Goal: Task Accomplishment & Management: Complete application form

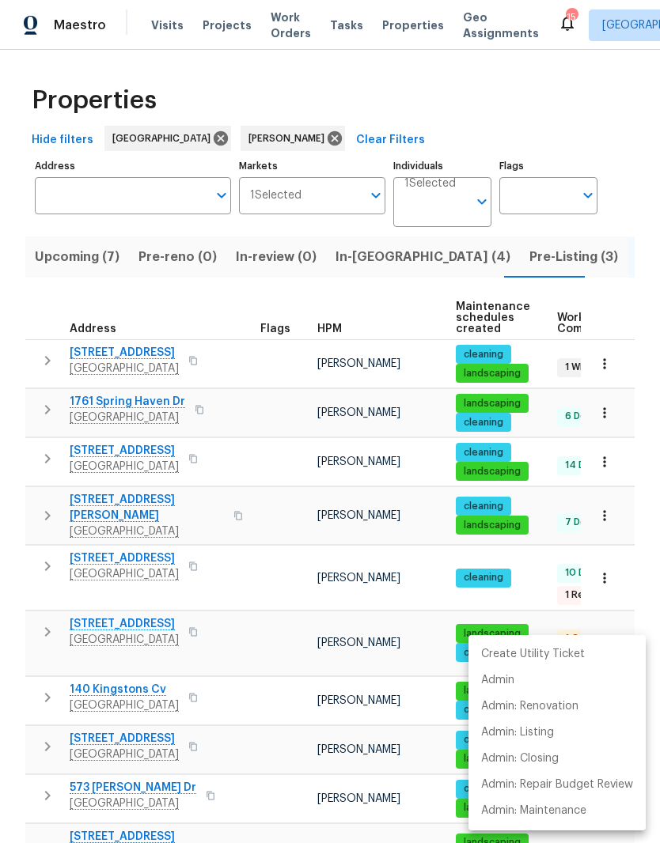
scroll to position [0, 32]
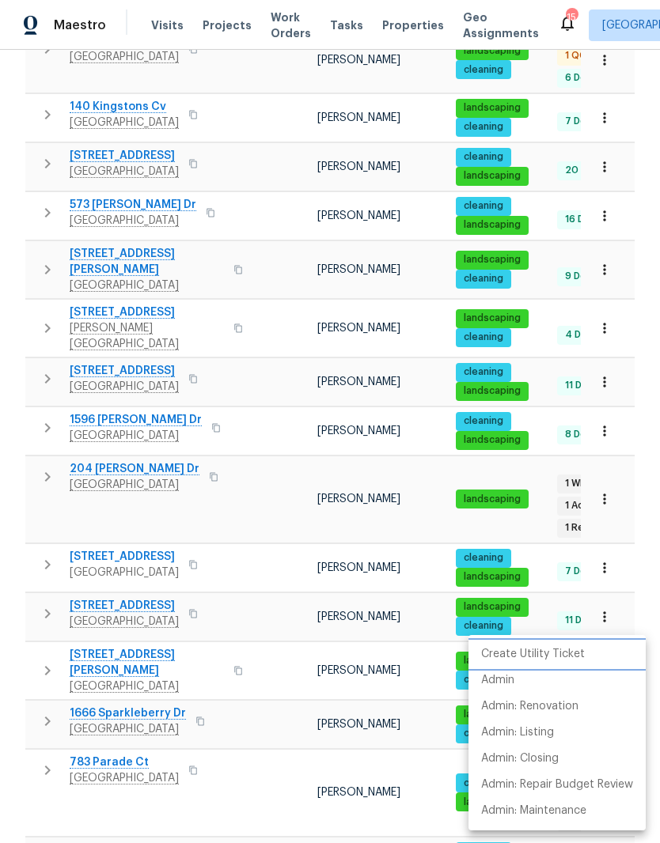
click at [563, 651] on p "Create Utility Ticket" at bounding box center [533, 654] width 104 height 17
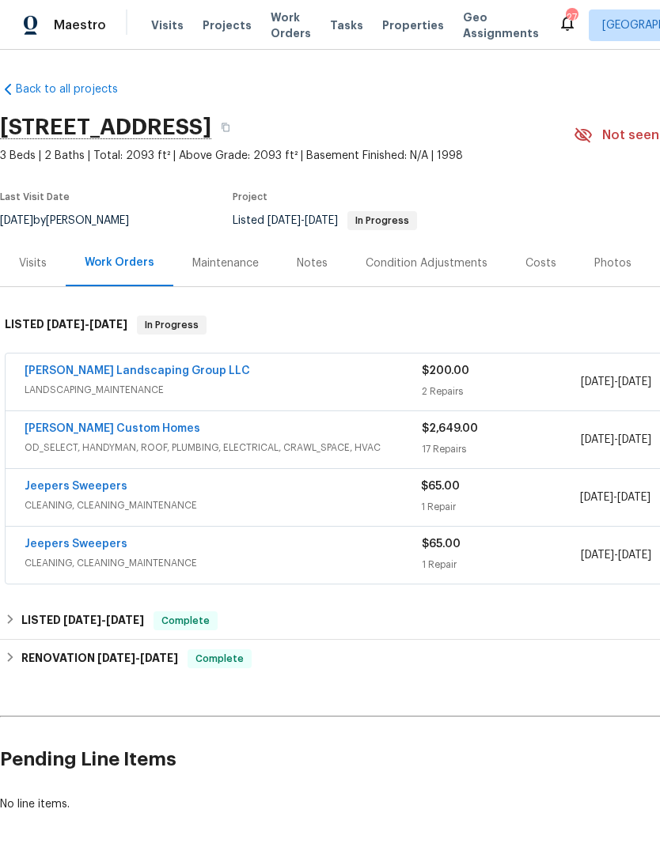
click at [158, 375] on link "Sandoval Landscaping Group LLC" at bounding box center [137, 371] width 225 height 11
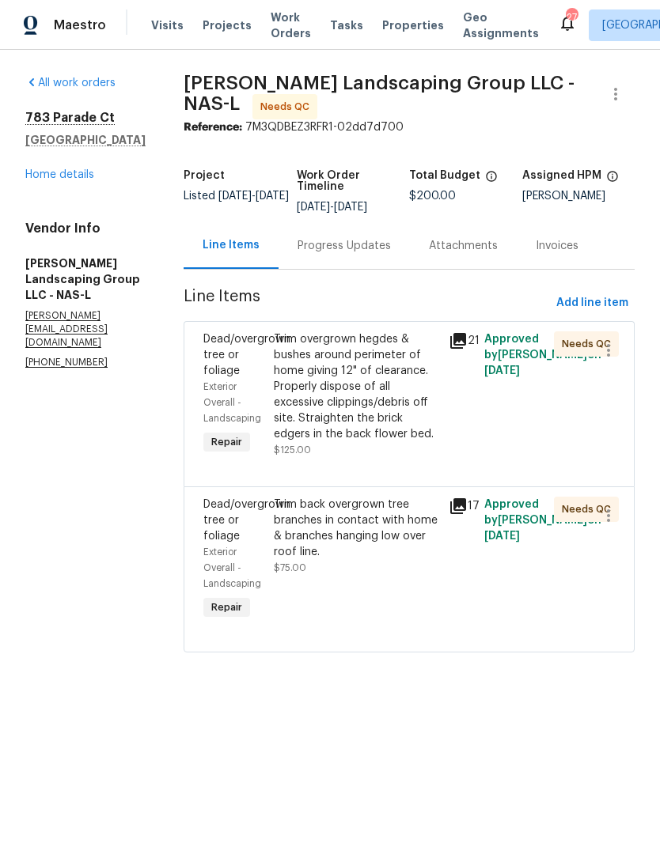
click at [81, 175] on link "Home details" at bounding box center [59, 174] width 69 height 11
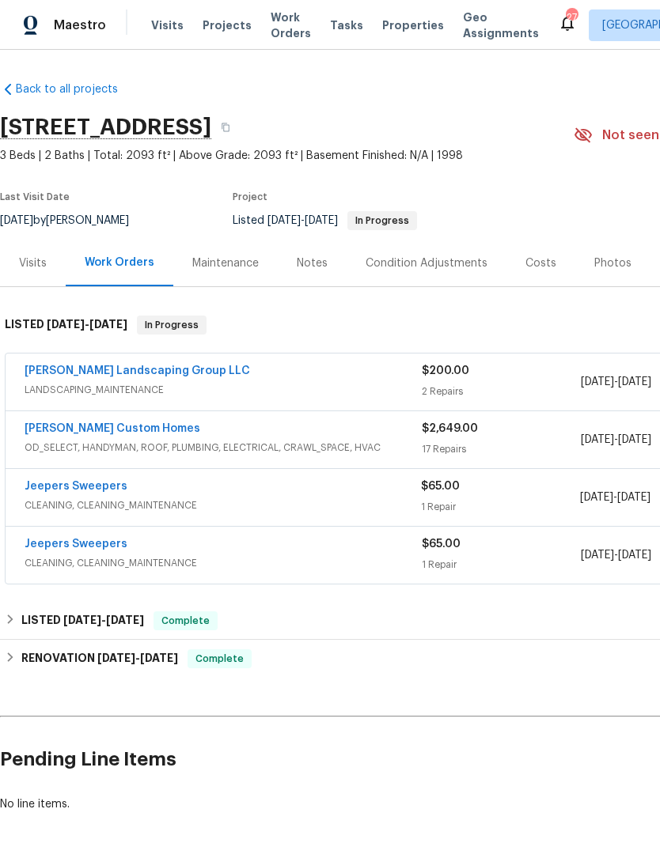
click at [155, 441] on span "OD_SELECT, HANDYMAN, ROOF, PLUMBING, ELECTRICAL, CRAWL_SPACE, HVAC" at bounding box center [223, 448] width 397 height 16
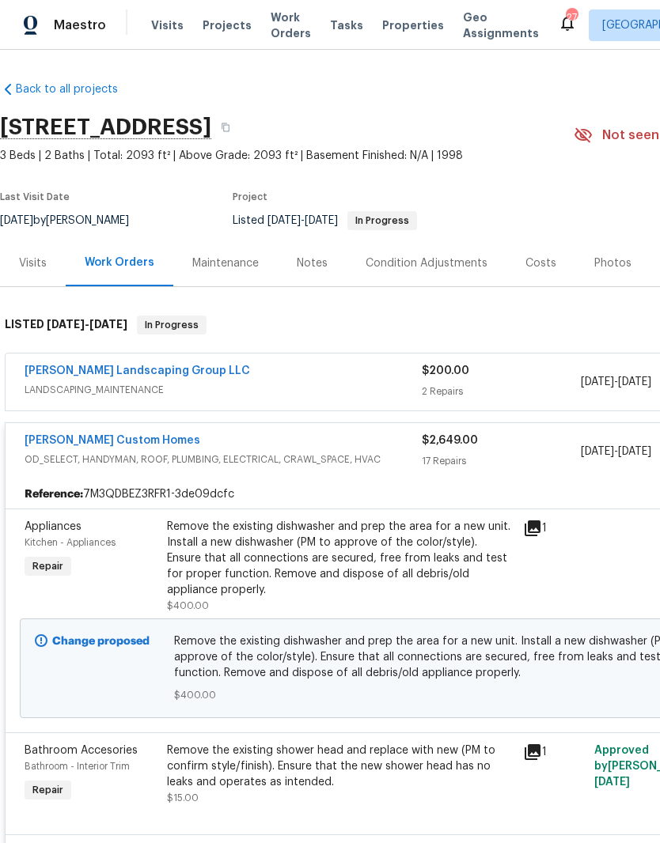
click at [124, 438] on link "Rappa Custom Homes" at bounding box center [113, 440] width 176 height 11
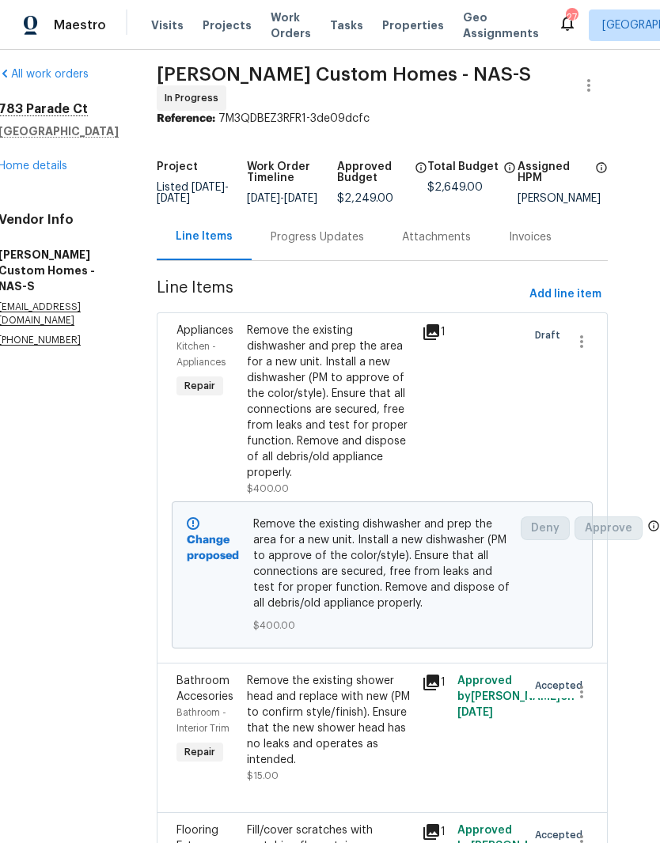
scroll to position [9, 28]
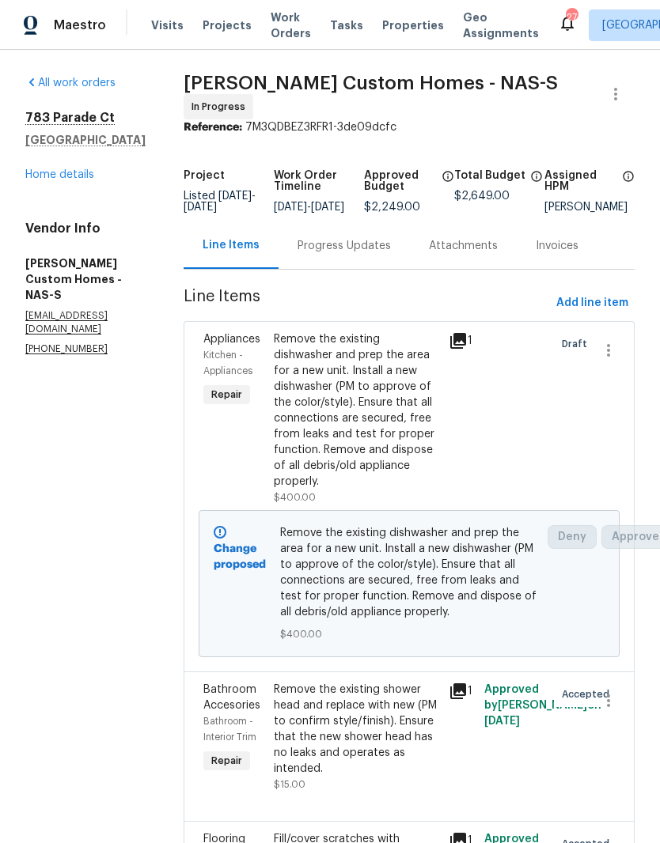
click at [83, 178] on link "Home details" at bounding box center [59, 174] width 69 height 11
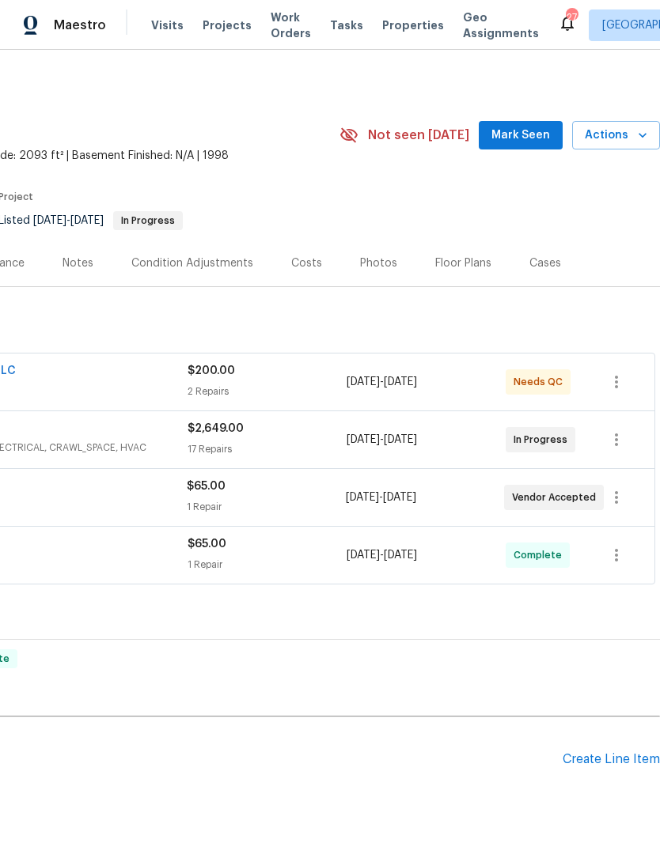
scroll to position [0, 234]
click at [520, 140] on span "Mark Seen" at bounding box center [520, 136] width 59 height 20
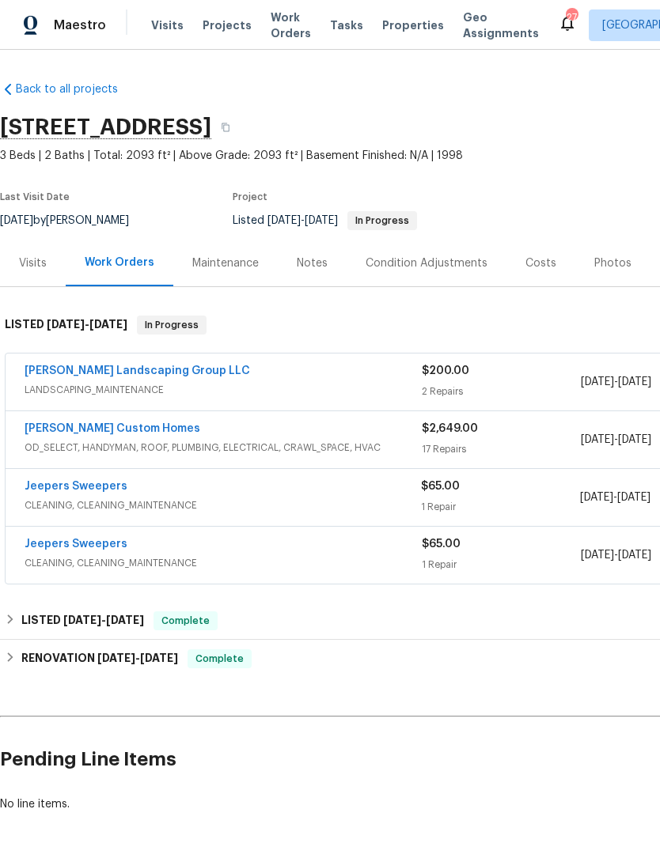
scroll to position [0, 0]
click at [108, 547] on link "Jeepers Sweepers" at bounding box center [76, 544] width 103 height 11
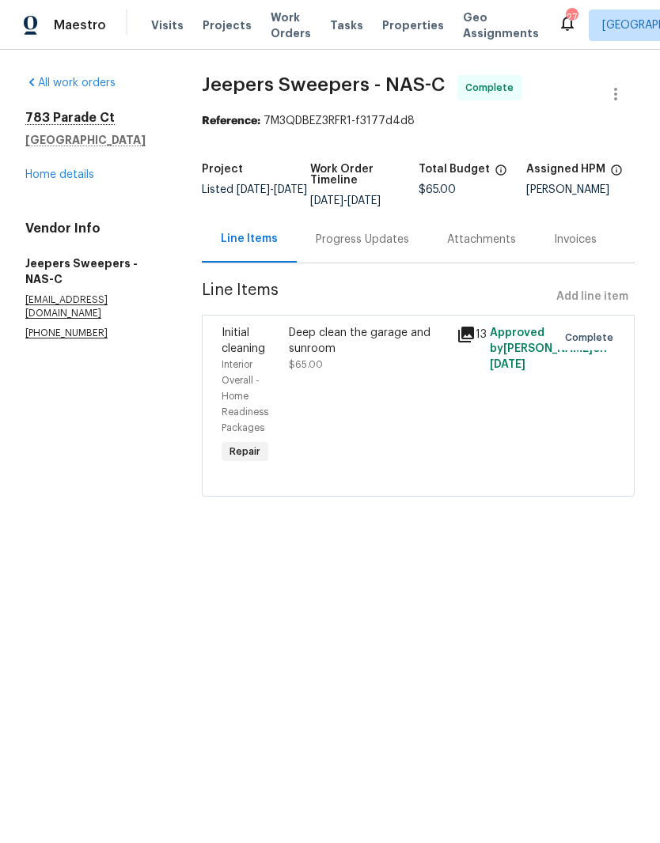
click at [75, 180] on link "Home details" at bounding box center [59, 174] width 69 height 11
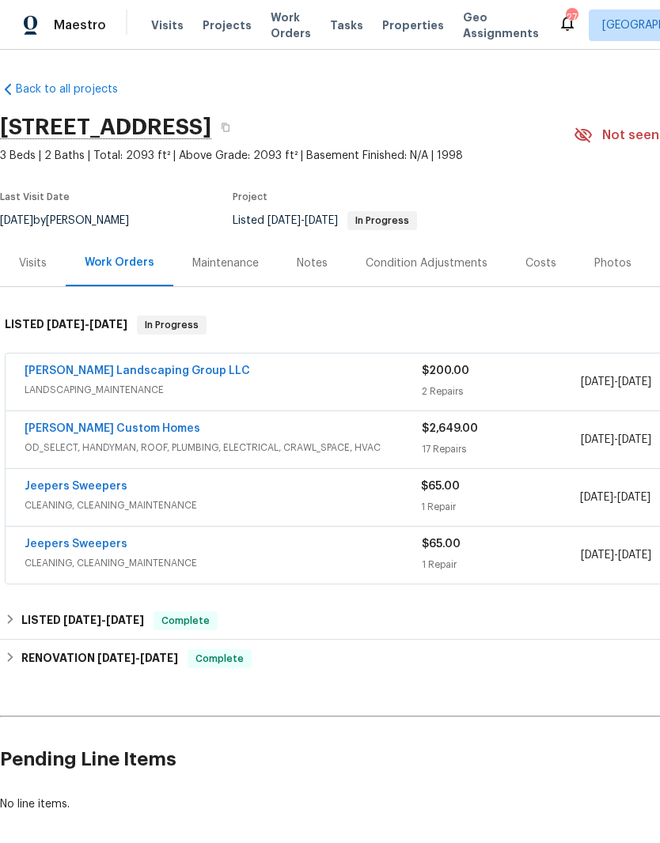
click at [154, 366] on link "Sandoval Landscaping Group LLC" at bounding box center [137, 371] width 225 height 11
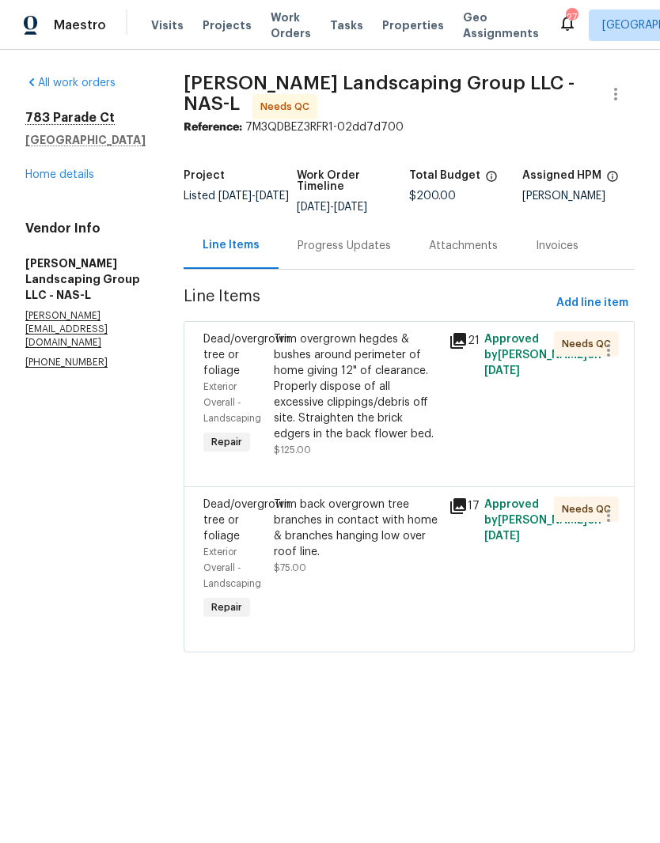
click at [408, 370] on div "Trim overgrown hegdes & bushes around perimeter of home giving 12" of clearance…" at bounding box center [357, 387] width 166 height 111
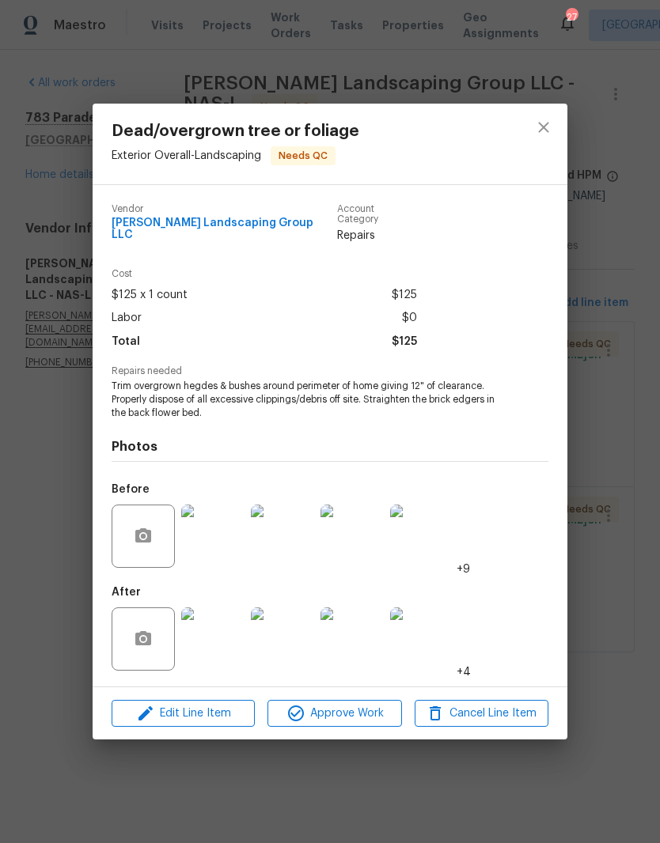
click at [233, 635] on img at bounding box center [212, 639] width 63 height 63
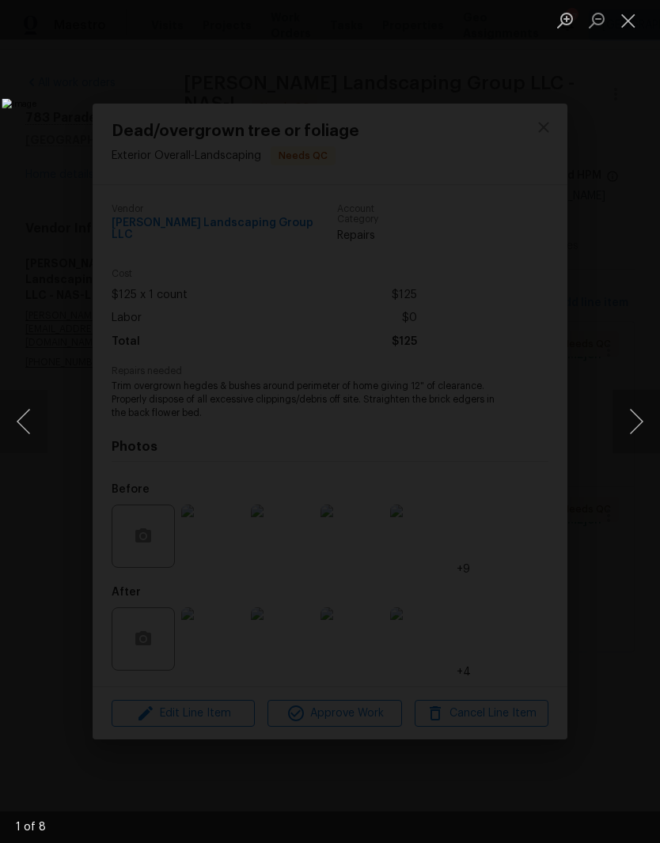
click at [633, 420] on button "Next image" at bounding box center [635, 421] width 47 height 63
click at [637, 425] on button "Next image" at bounding box center [635, 421] width 47 height 63
click at [635, 426] on button "Next image" at bounding box center [635, 421] width 47 height 63
click at [634, 426] on button "Next image" at bounding box center [635, 421] width 47 height 63
click at [638, 434] on button "Next image" at bounding box center [635, 421] width 47 height 63
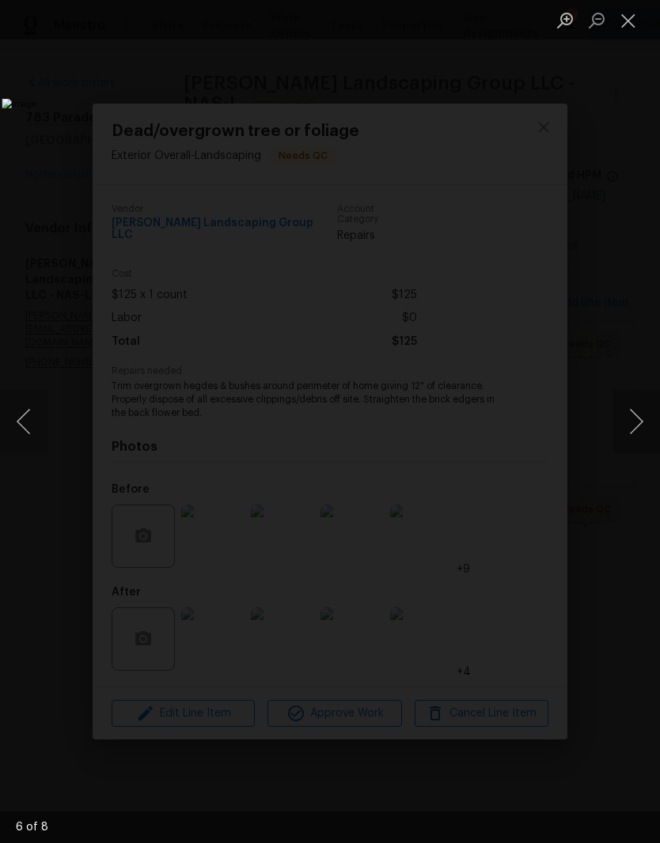
click at [638, 431] on button "Next image" at bounding box center [635, 421] width 47 height 63
click at [640, 421] on button "Next image" at bounding box center [635, 421] width 47 height 63
click at [642, 422] on button "Next image" at bounding box center [635, 421] width 47 height 63
click at [627, 28] on button "Close lightbox" at bounding box center [628, 20] width 32 height 28
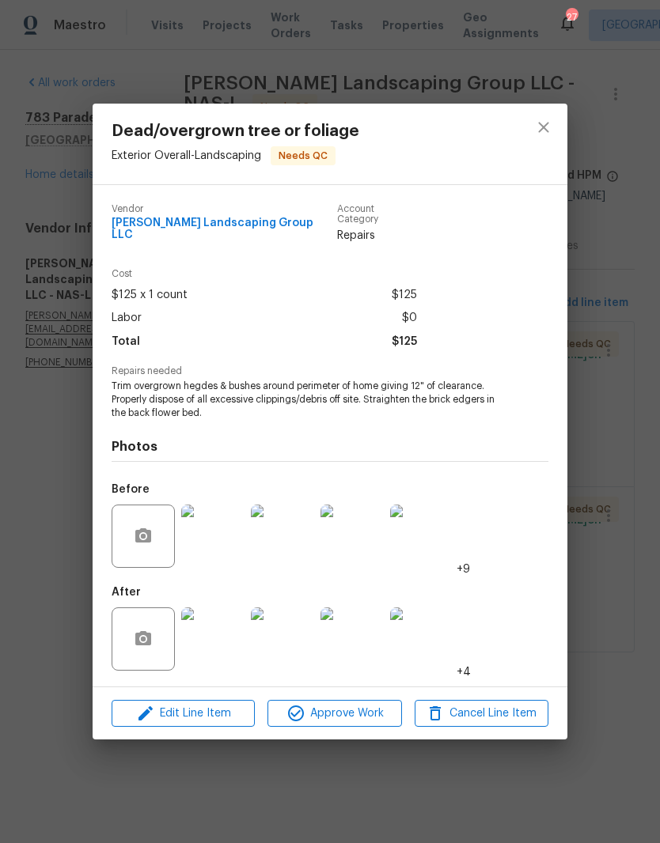
click at [222, 541] on img at bounding box center [212, 536] width 63 height 63
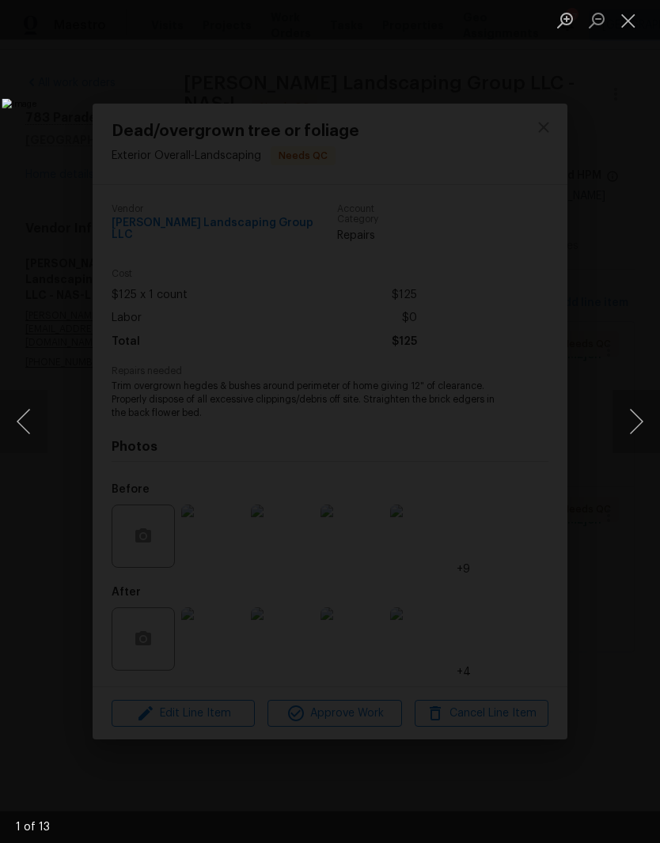
click at [507, 460] on img "Lightbox" at bounding box center [255, 422] width 506 height 646
click at [626, 422] on button "Next image" at bounding box center [635, 421] width 47 height 63
click at [635, 426] on button "Next image" at bounding box center [635, 421] width 47 height 63
click at [628, 422] on button "Next image" at bounding box center [635, 421] width 47 height 63
click at [633, 429] on button "Next image" at bounding box center [635, 421] width 47 height 63
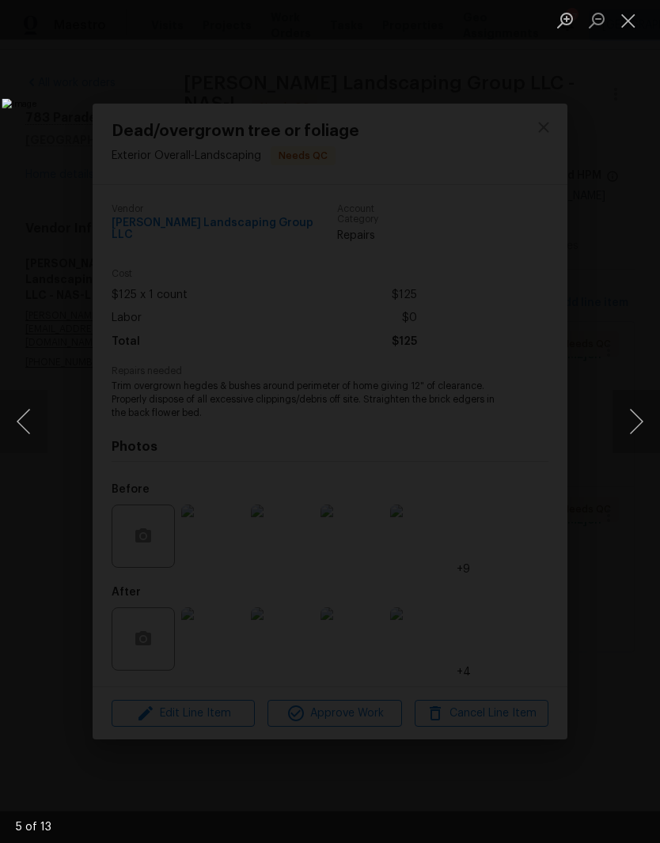
click at [632, 425] on button "Next image" at bounding box center [635, 421] width 47 height 63
click at [633, 424] on button "Next image" at bounding box center [635, 421] width 47 height 63
click at [638, 419] on button "Next image" at bounding box center [635, 421] width 47 height 63
click at [637, 425] on button "Next image" at bounding box center [635, 421] width 47 height 63
click at [628, 436] on button "Next image" at bounding box center [635, 421] width 47 height 63
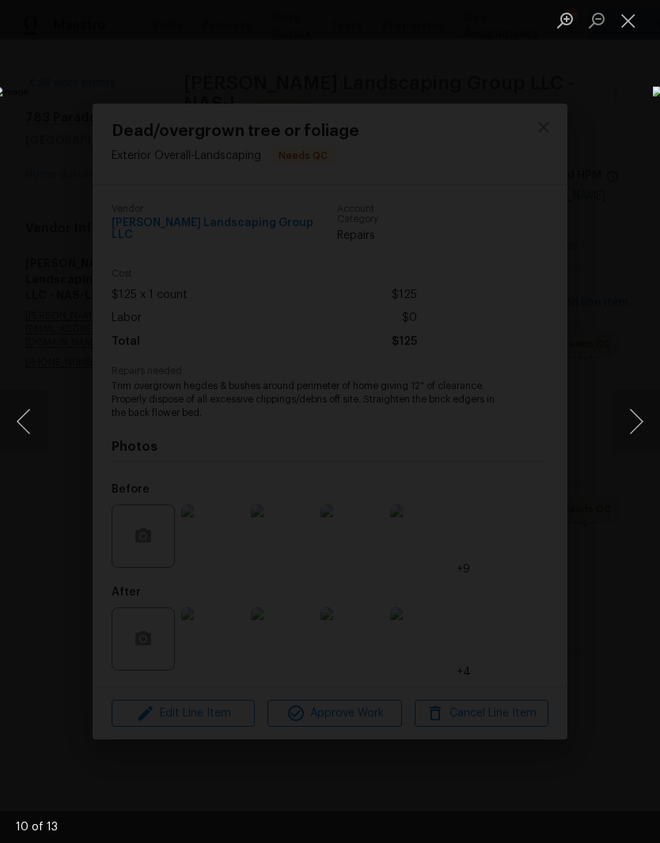
click at [632, 442] on button "Next image" at bounding box center [635, 421] width 47 height 63
click at [631, 433] on button "Next image" at bounding box center [635, 421] width 47 height 63
click at [635, 420] on button "Next image" at bounding box center [635, 421] width 47 height 63
click at [635, 432] on button "Next image" at bounding box center [635, 421] width 47 height 63
click at [636, 427] on button "Next image" at bounding box center [635, 421] width 47 height 63
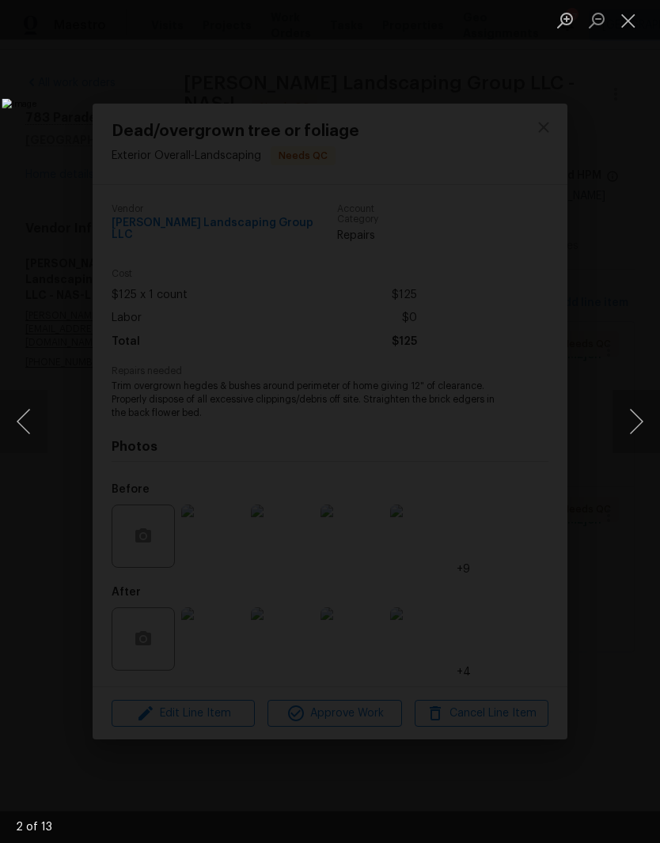
click at [629, 21] on button "Close lightbox" at bounding box center [628, 20] width 32 height 28
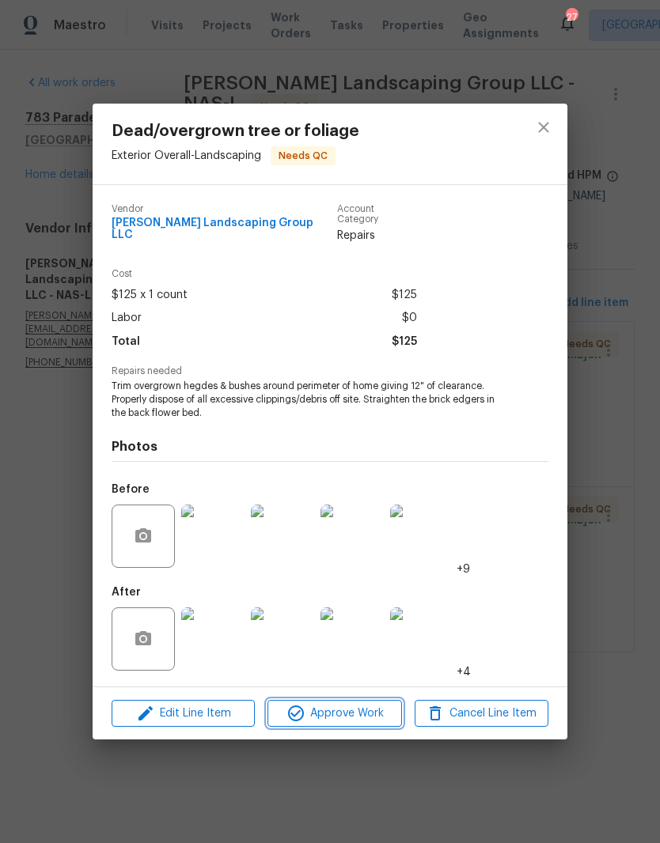
click at [347, 710] on span "Approve Work" at bounding box center [334, 714] width 124 height 20
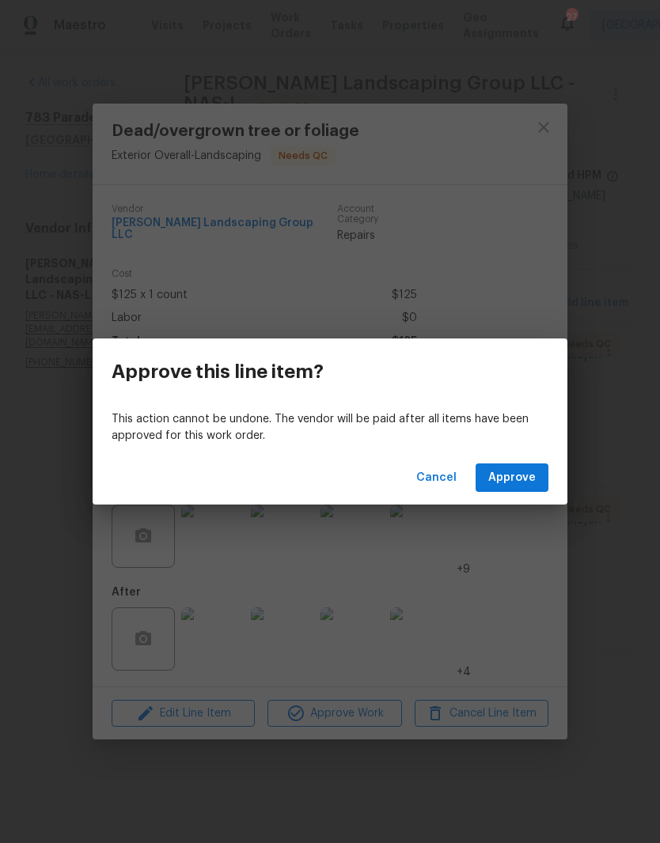
click at [526, 478] on span "Approve" at bounding box center [511, 478] width 47 height 20
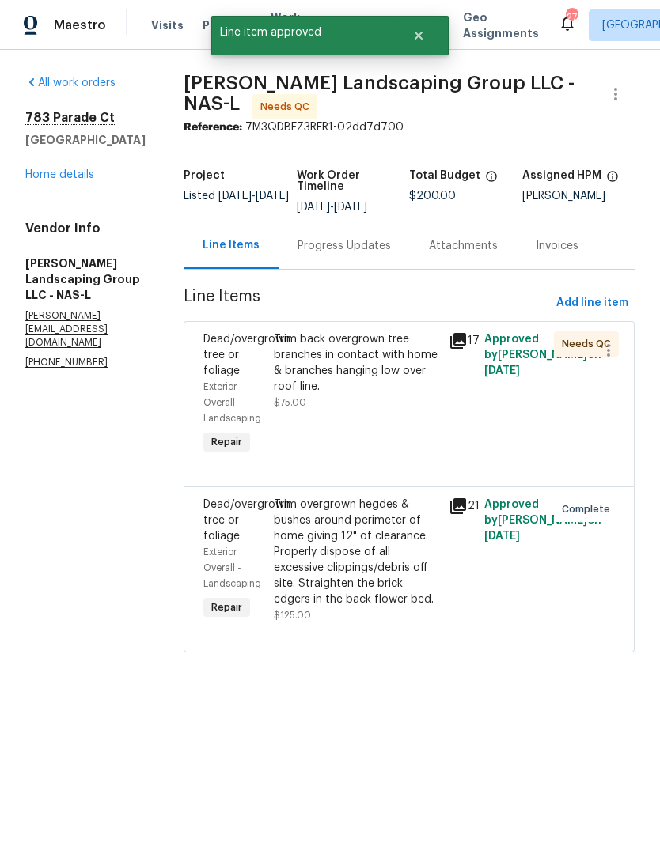
click at [403, 362] on div "Trim back overgrown tree branches in contact with home & branches hanging low o…" at bounding box center [357, 363] width 166 height 63
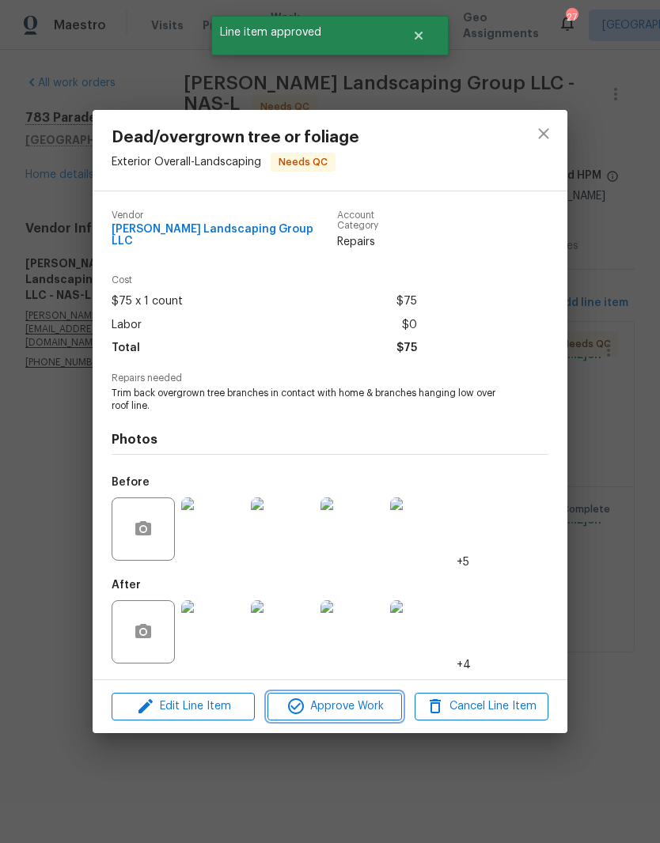
click at [359, 702] on span "Approve Work" at bounding box center [334, 707] width 124 height 20
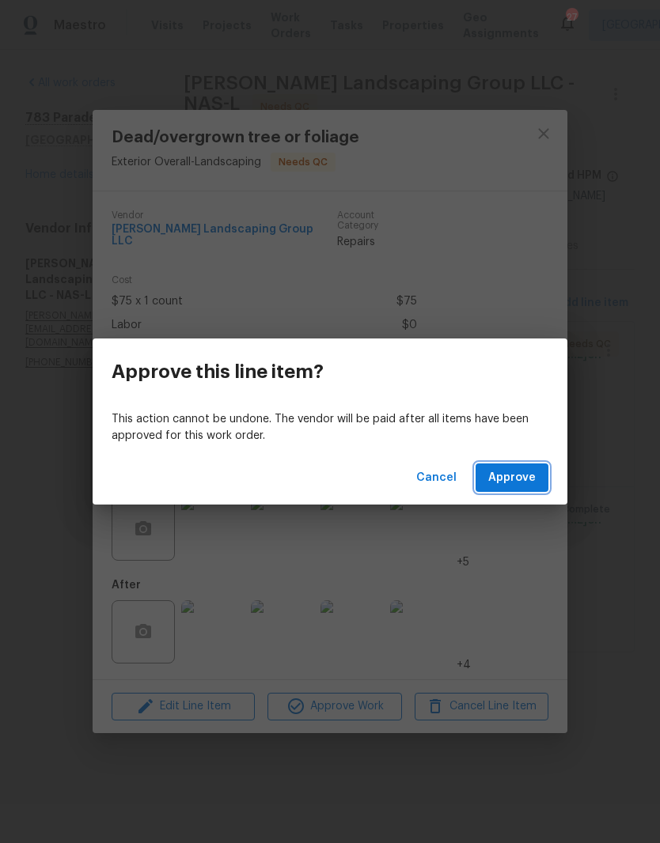
click at [529, 475] on span "Approve" at bounding box center [511, 478] width 47 height 20
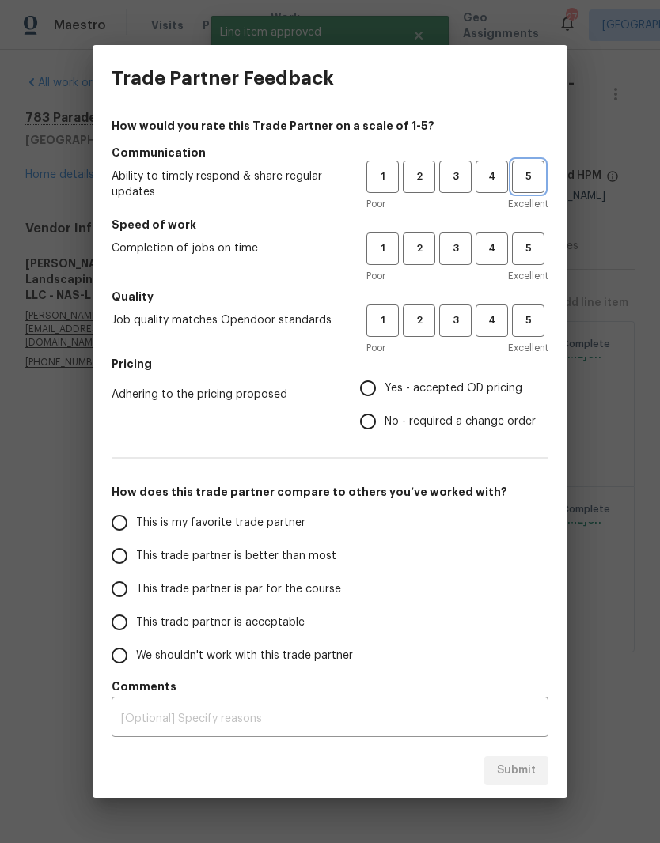
click at [531, 184] on span "5" at bounding box center [527, 177] width 29 height 18
click at [527, 256] on span "5" at bounding box center [527, 249] width 29 height 18
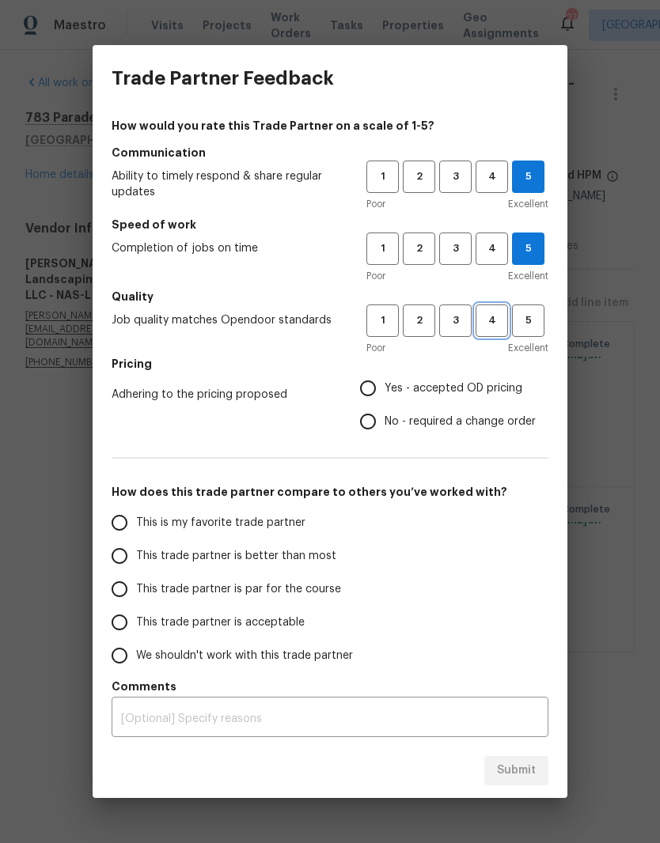
click at [488, 326] on span "4" at bounding box center [491, 321] width 29 height 18
click at [378, 396] on input "Yes - accepted OD pricing" at bounding box center [367, 388] width 33 height 33
radio input "true"
click at [123, 525] on input "This is my favorite trade partner" at bounding box center [119, 522] width 33 height 33
click at [529, 771] on span "Submit" at bounding box center [516, 771] width 39 height 20
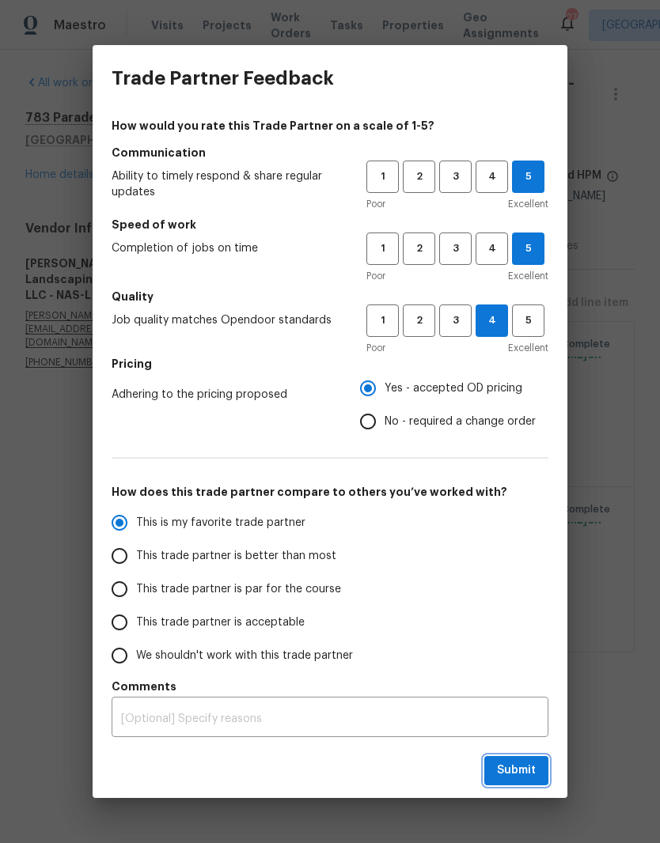
radio input "true"
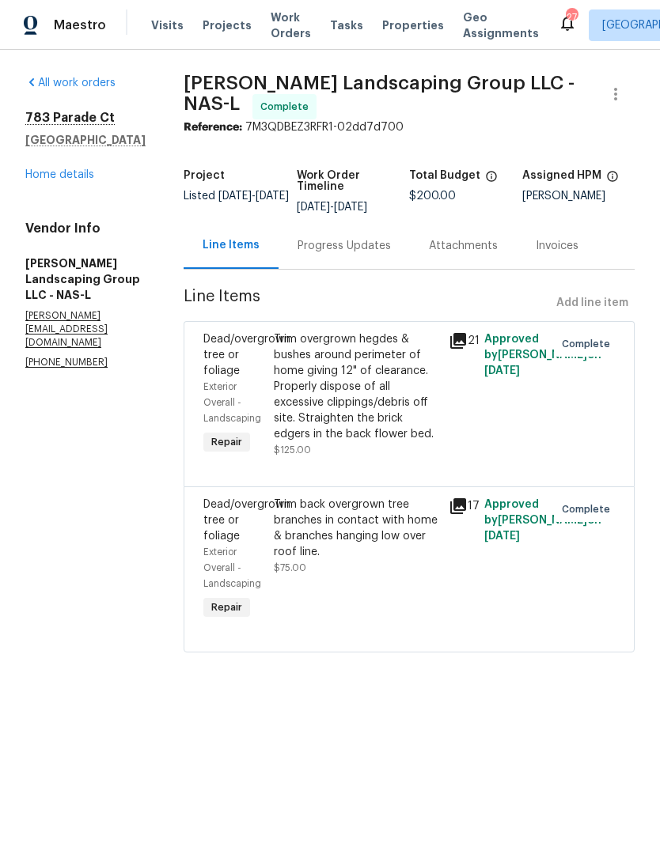
click at [83, 178] on link "Home details" at bounding box center [59, 174] width 69 height 11
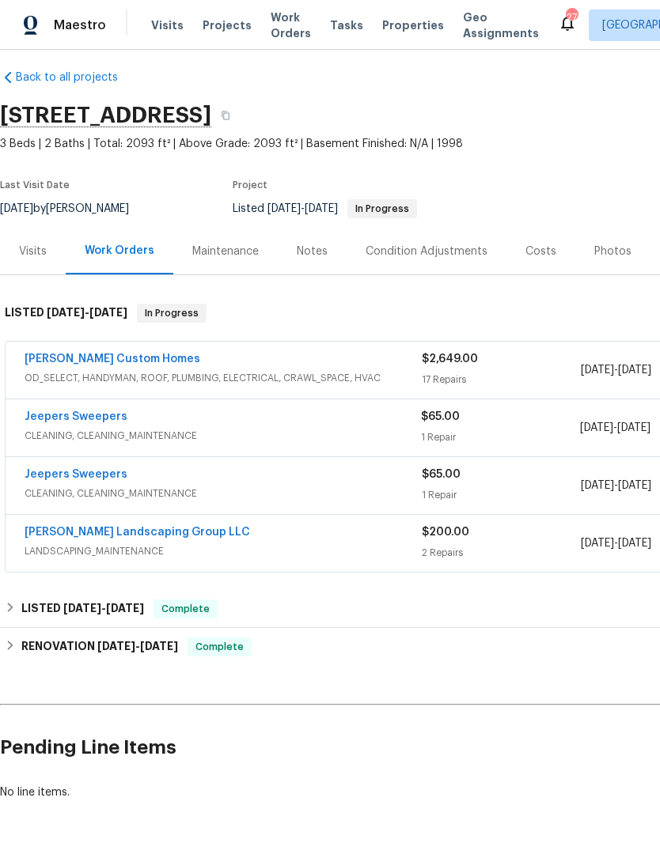
scroll to position [11, 0]
click at [104, 419] on link "Jeepers Sweepers" at bounding box center [76, 417] width 103 height 11
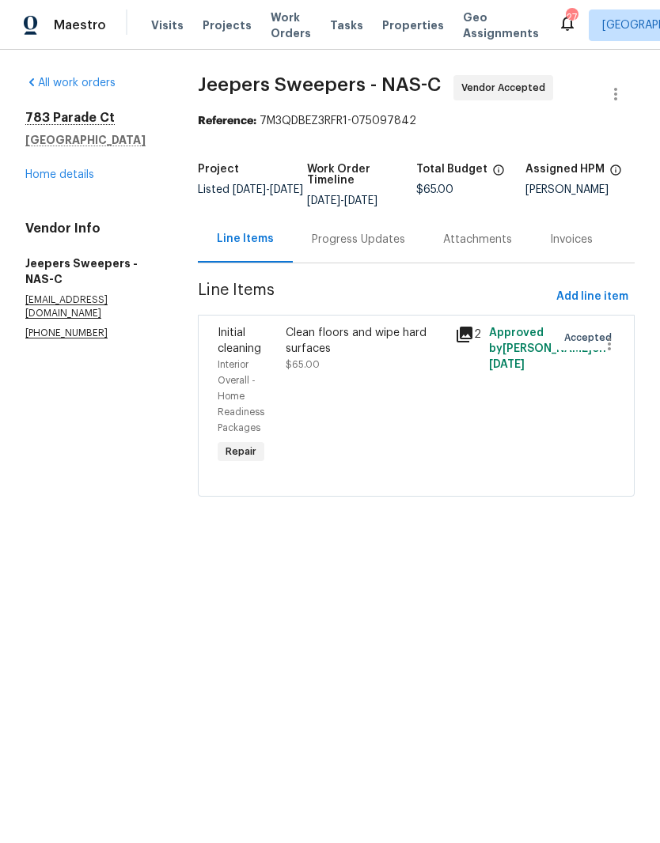
click at [265, 247] on div "Line Items" at bounding box center [245, 239] width 57 height 16
click at [350, 351] on div "Clean floors and wipe hard surfaces" at bounding box center [366, 341] width 160 height 32
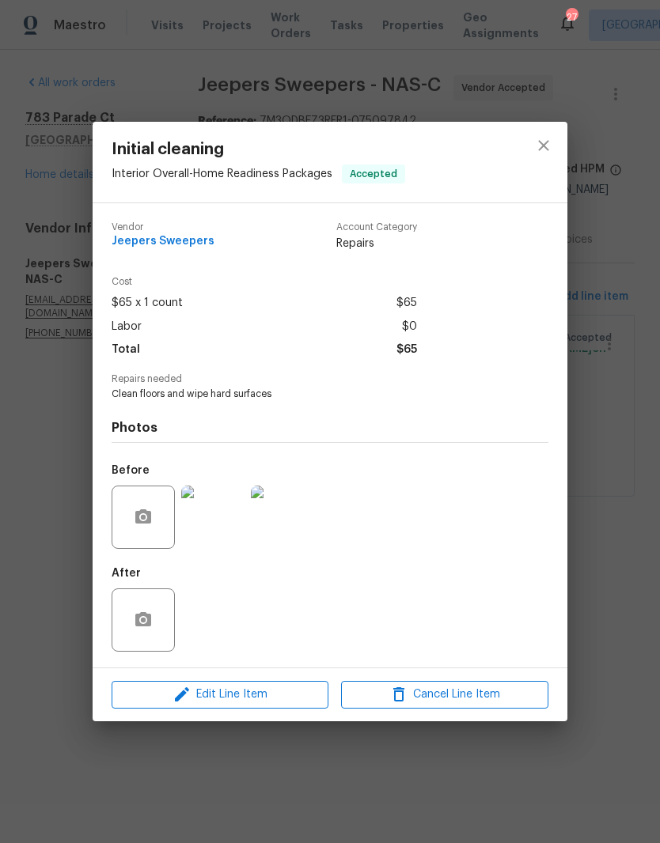
click at [276, 695] on span "Edit Line Item" at bounding box center [219, 695] width 207 height 20
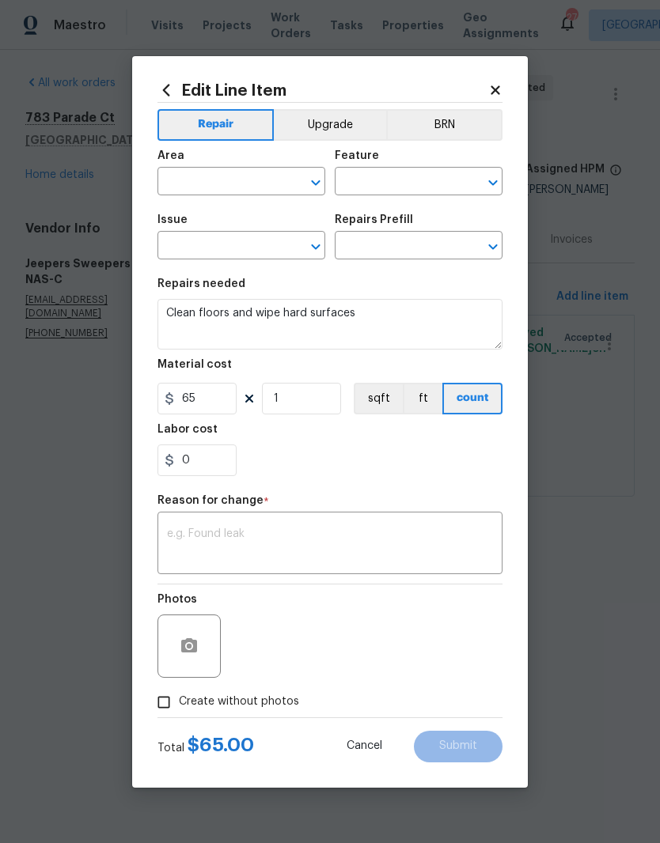
type input "Interior Overall"
type input "Home Readiness Packages"
type input "Initial cleaning"
type input "Initial cleaning $200.00"
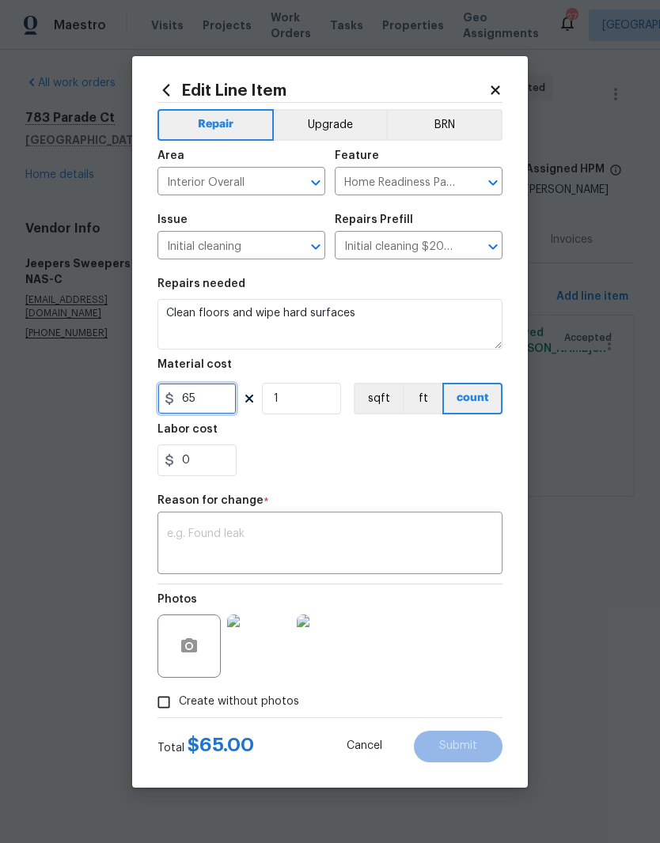
click at [226, 402] on input "65" at bounding box center [196, 399] width 79 height 32
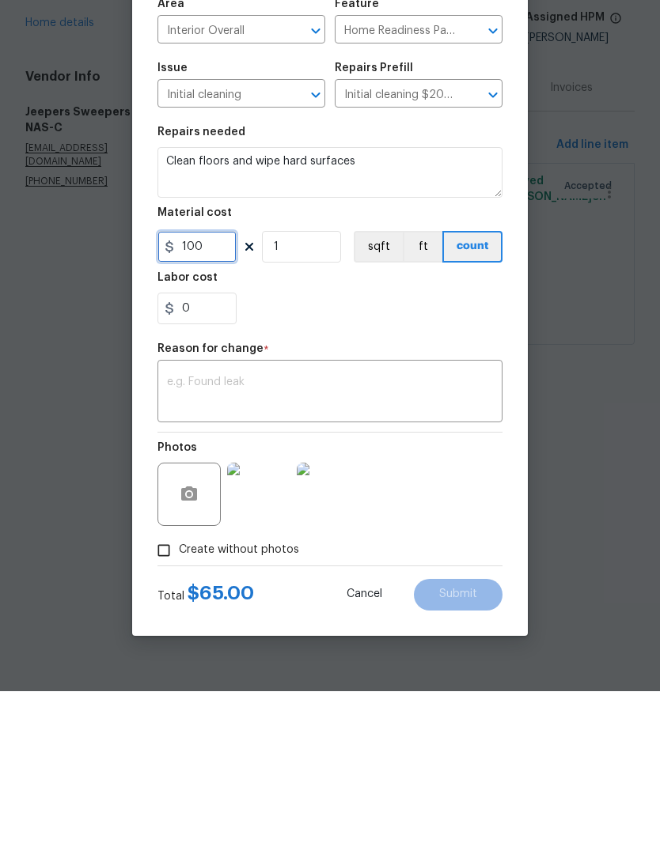
type input "100"
click at [248, 529] on textarea at bounding box center [330, 545] width 326 height 33
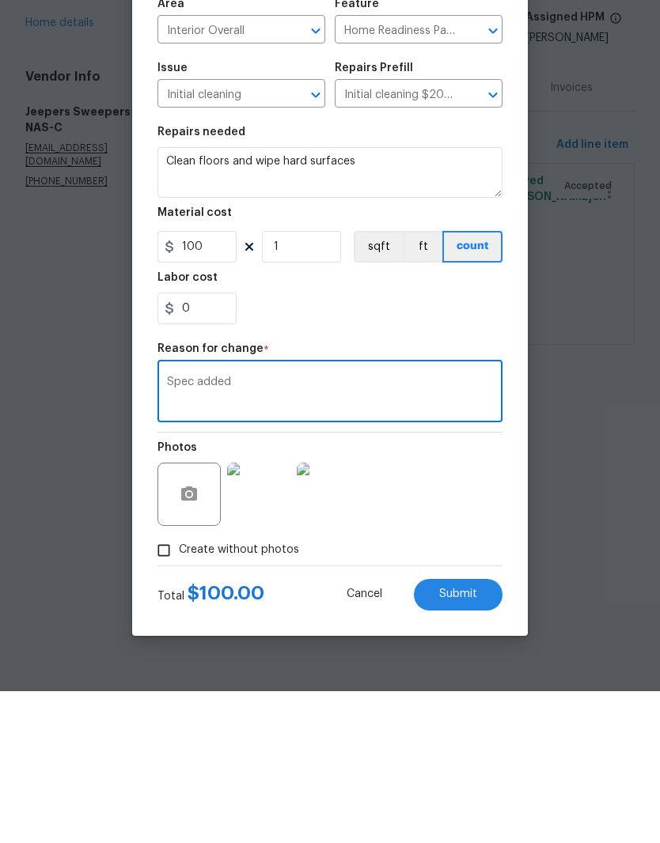
type textarea "Spec added"
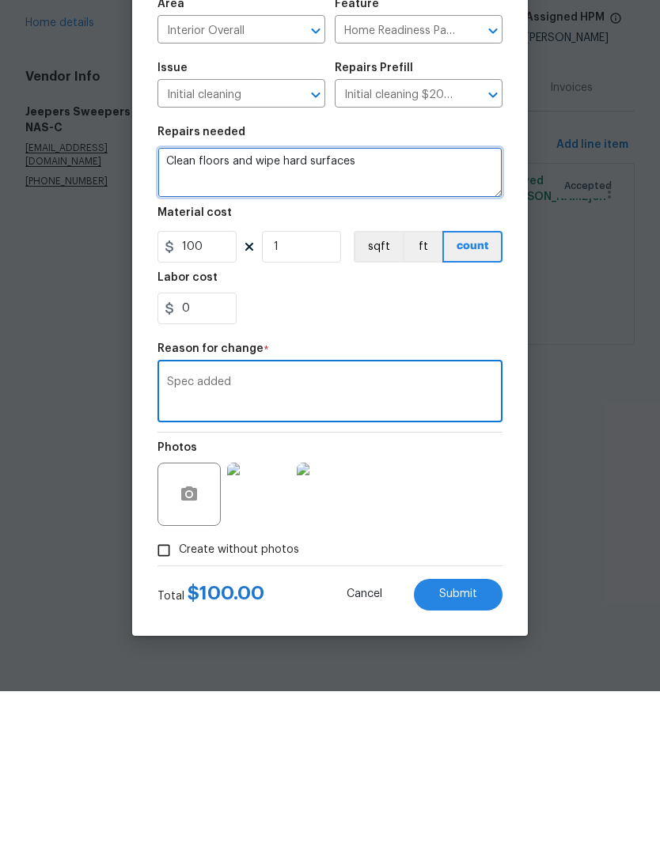
click at [383, 299] on textarea "Clean floors and wipe hard surfaces" at bounding box center [329, 324] width 345 height 51
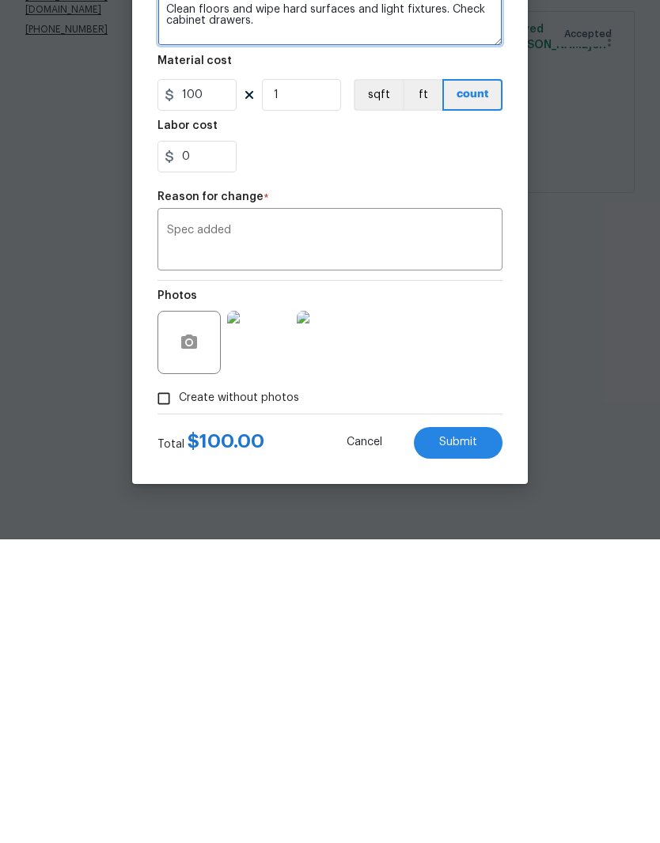
type textarea "Clean floors and wipe hard surfaces and light fixtures. Check cabinet drawers."
click at [460, 741] on span "Submit" at bounding box center [458, 747] width 38 height 12
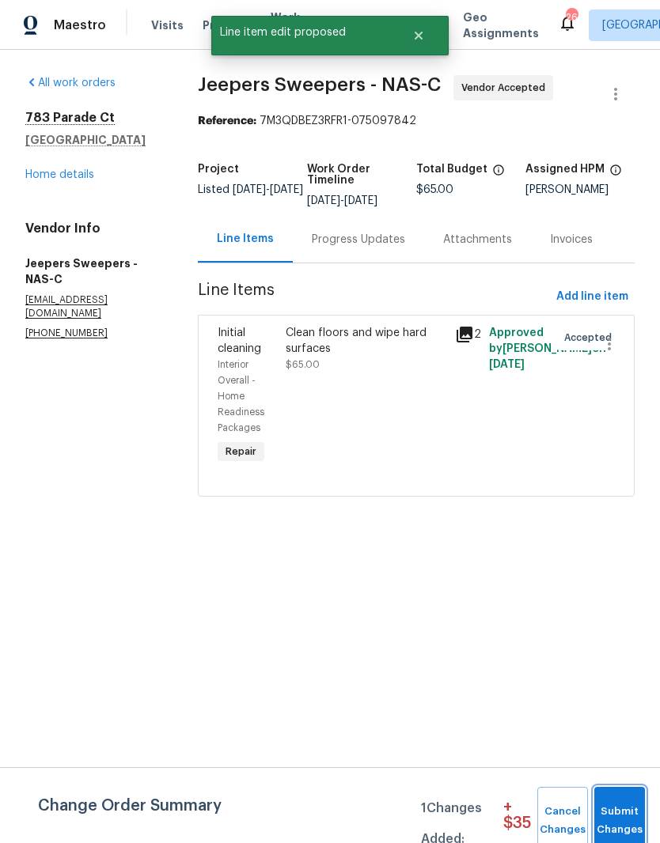
click at [631, 809] on span "Submit Changes" at bounding box center [619, 821] width 35 height 36
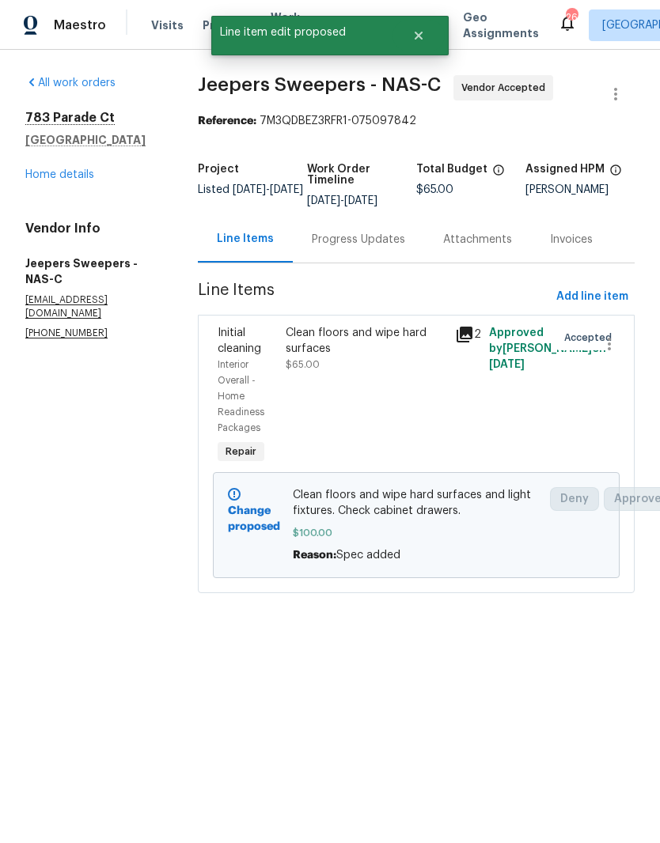
click at [388, 248] on div "Progress Updates" at bounding box center [358, 240] width 93 height 16
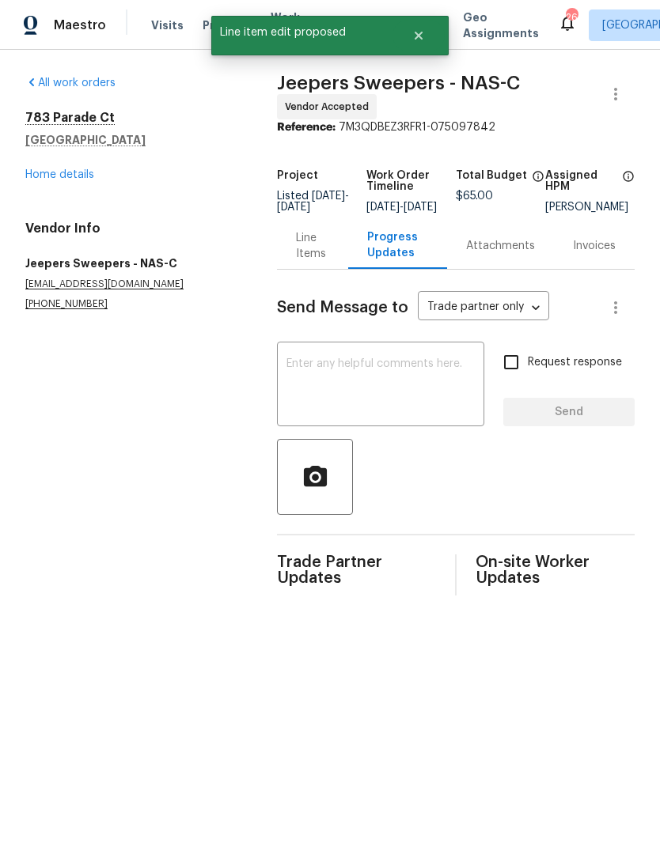
click at [349, 388] on textarea at bounding box center [380, 385] width 188 height 55
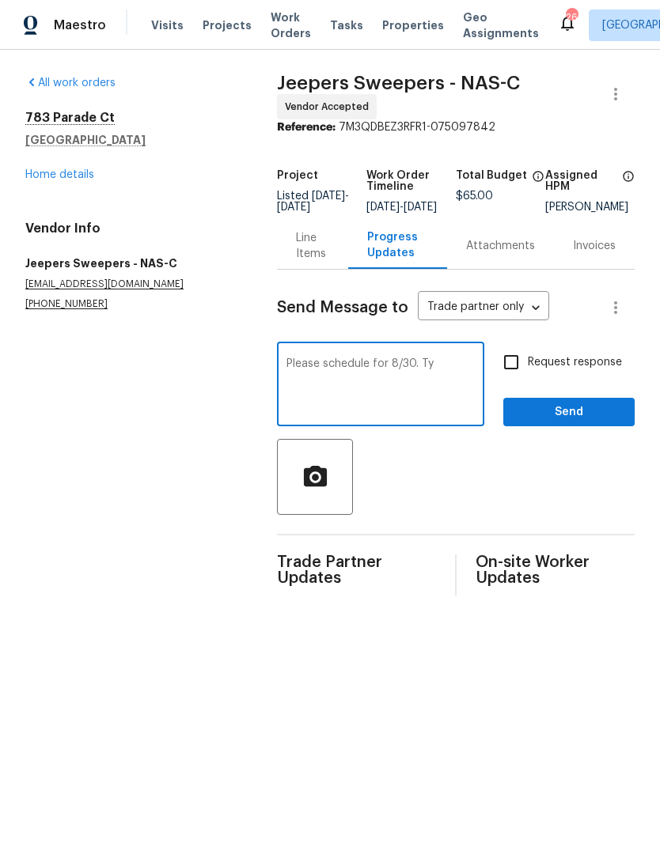
type textarea "Please schedule for 8/30. Ty"
click at [587, 417] on span "Send" at bounding box center [569, 413] width 106 height 20
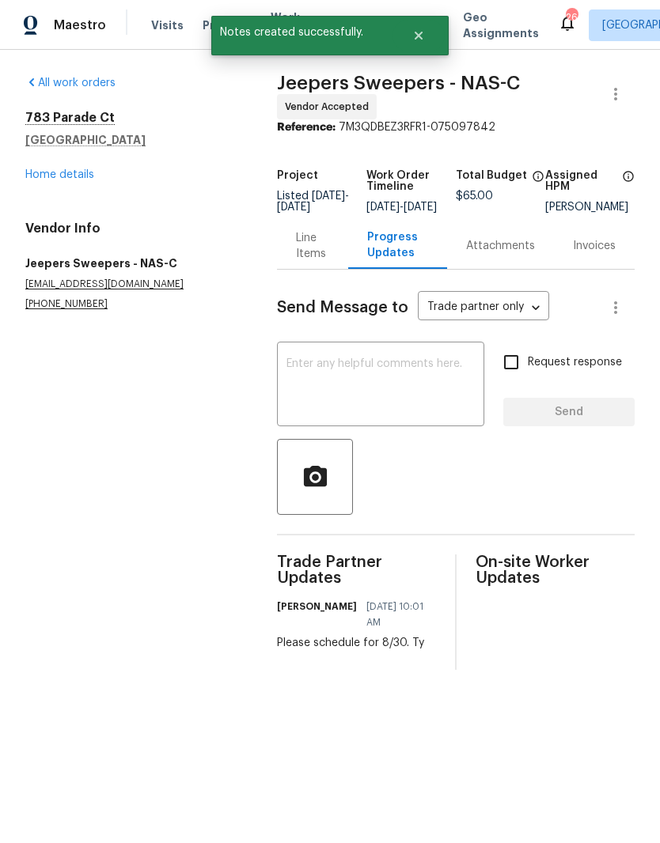
click at [77, 180] on link "Home details" at bounding box center [59, 174] width 69 height 11
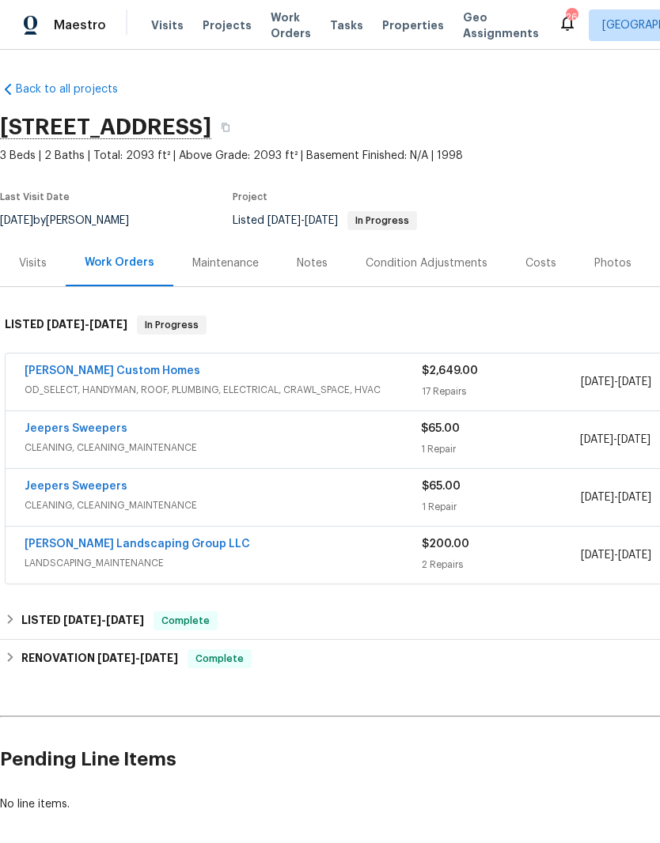
click at [118, 376] on link "Rappa Custom Homes" at bounding box center [113, 371] width 176 height 11
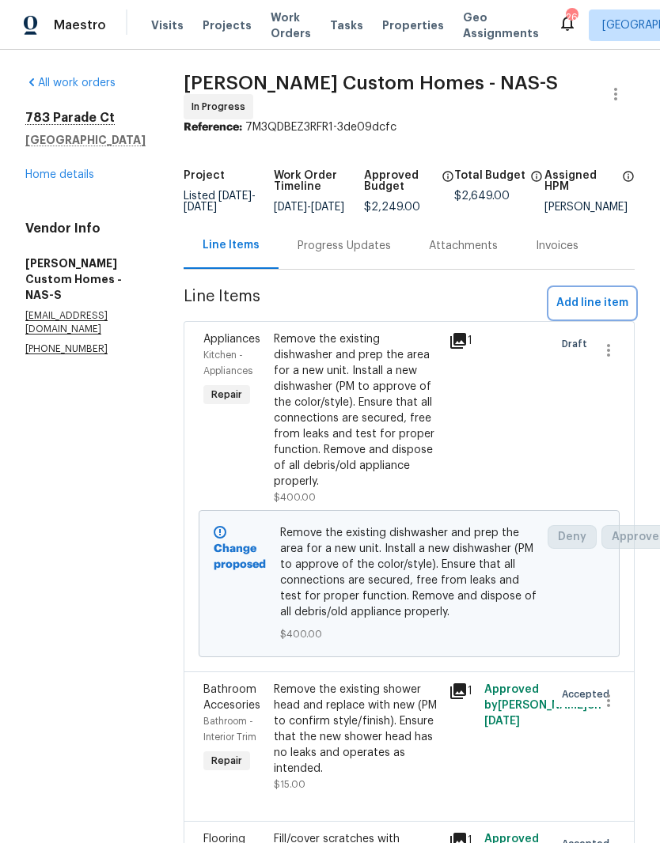
click at [608, 313] on span "Add line item" at bounding box center [592, 304] width 72 height 20
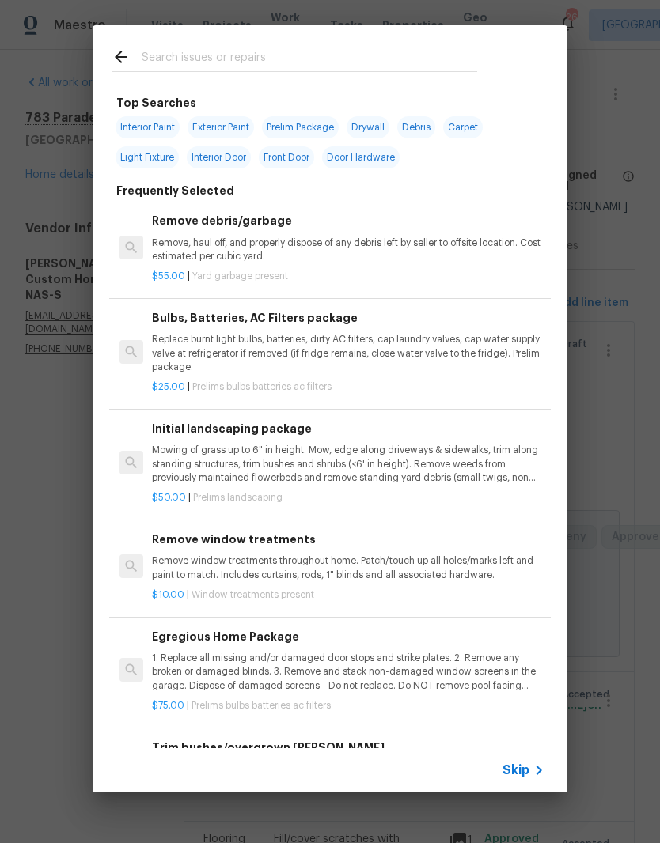
click at [252, 55] on input "text" at bounding box center [309, 59] width 335 height 24
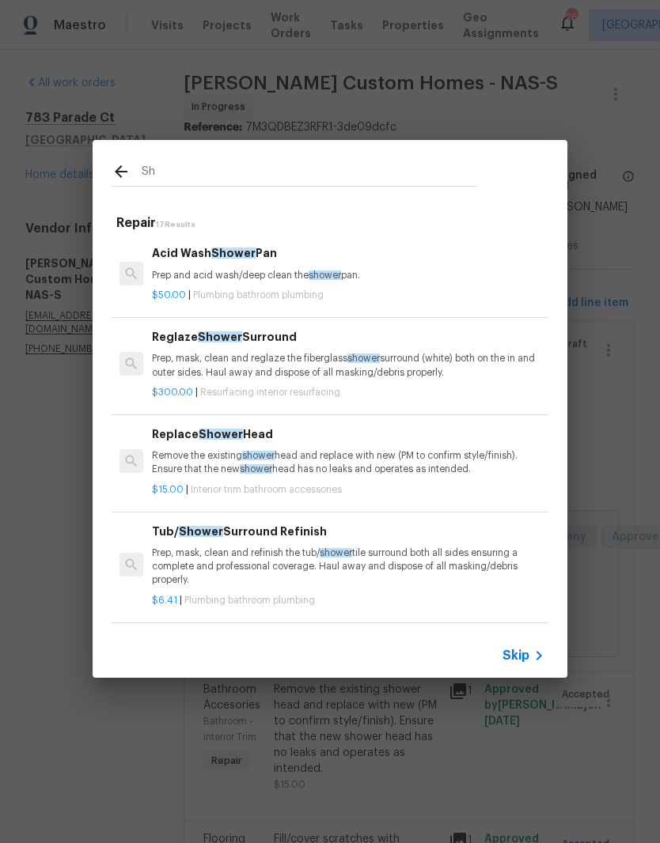
type input "S"
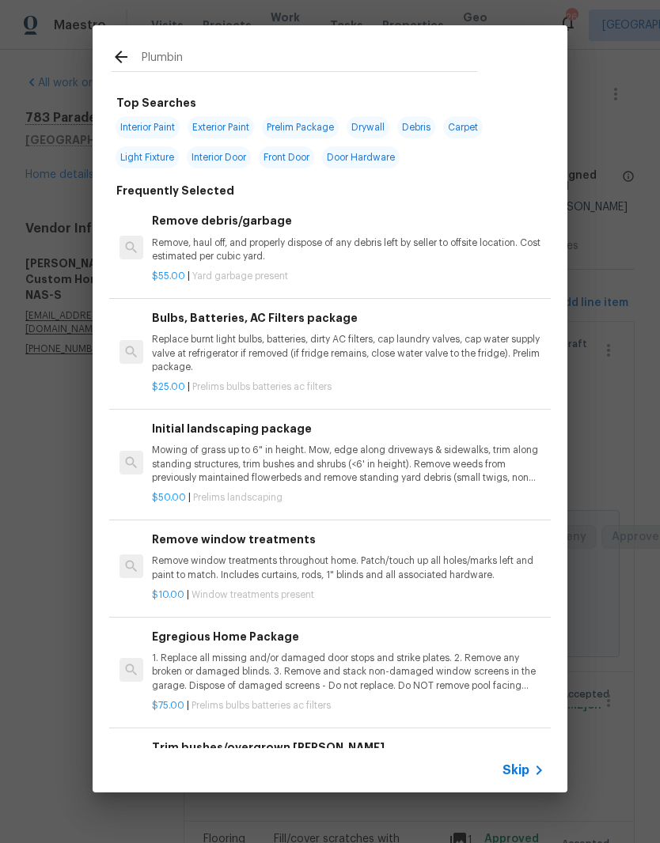
type input "Plumbing"
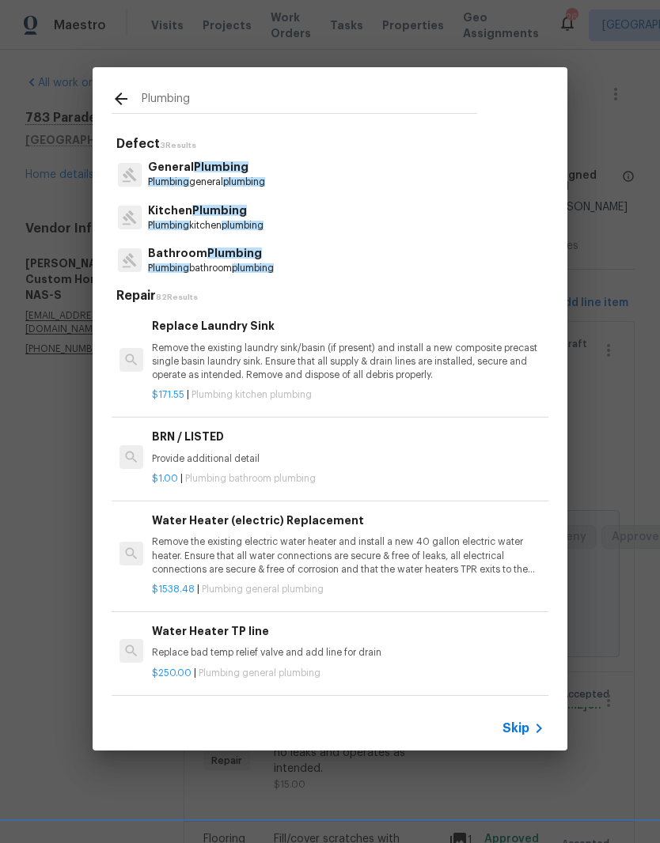
click at [244, 258] on span "Plumbing" at bounding box center [234, 253] width 55 height 11
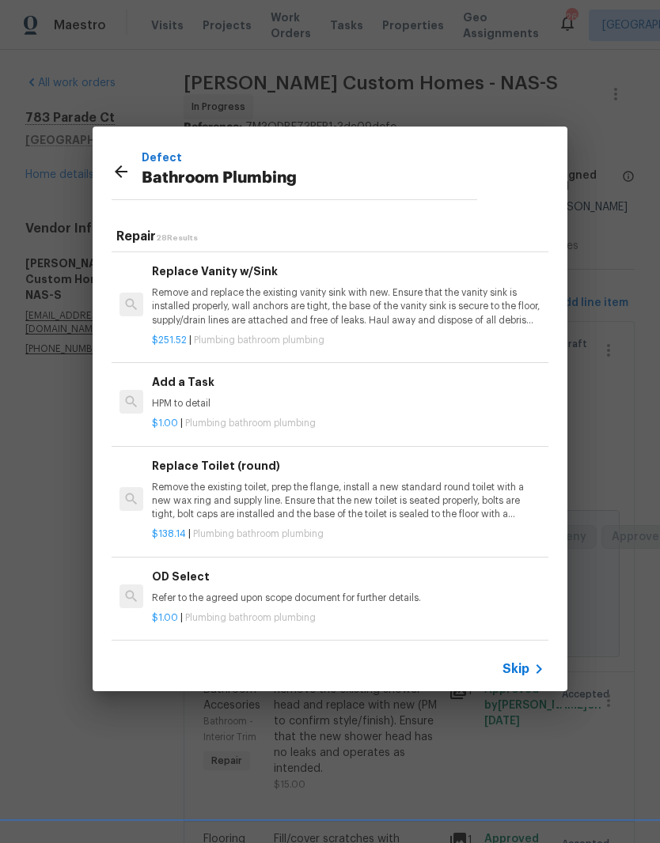
scroll to position [2381, 0]
click at [202, 396] on p "HPM to detail" at bounding box center [348, 402] width 392 height 13
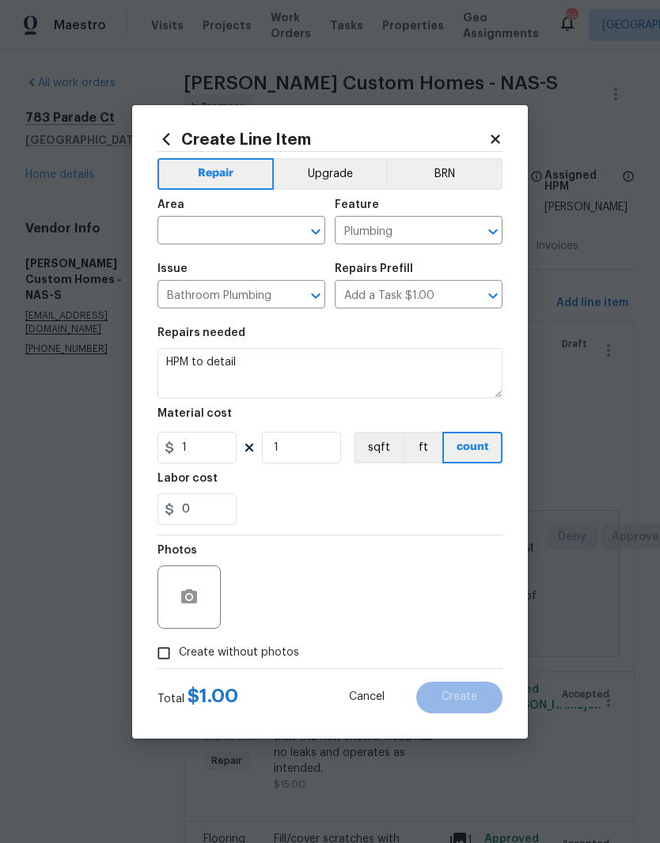
click at [275, 229] on input "text" at bounding box center [218, 232] width 123 height 25
click at [244, 301] on li "Main Bathroom" at bounding box center [241, 293] width 168 height 26
type input "Main Bathroom"
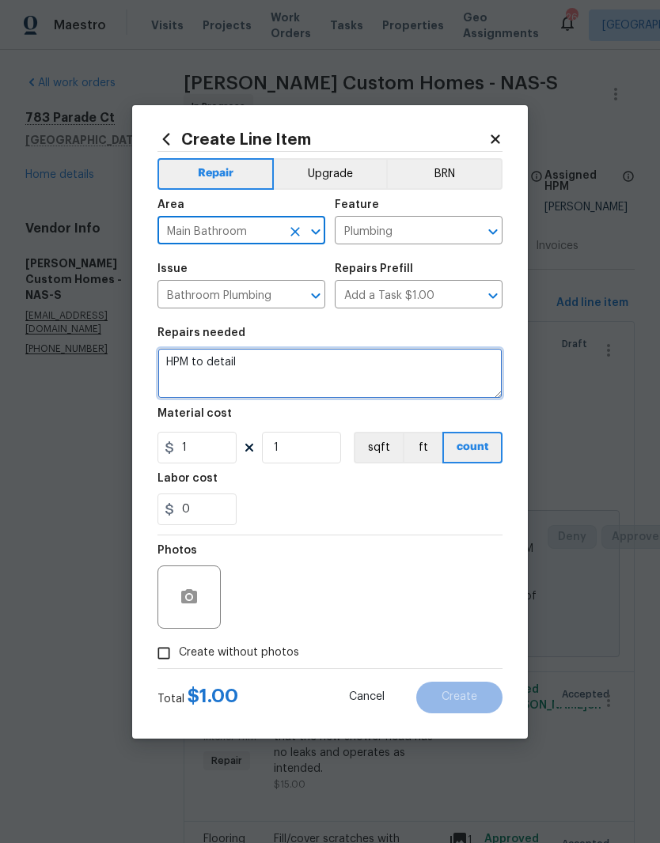
click at [264, 362] on textarea "HPM to detail" at bounding box center [329, 373] width 345 height 51
type textarea "H"
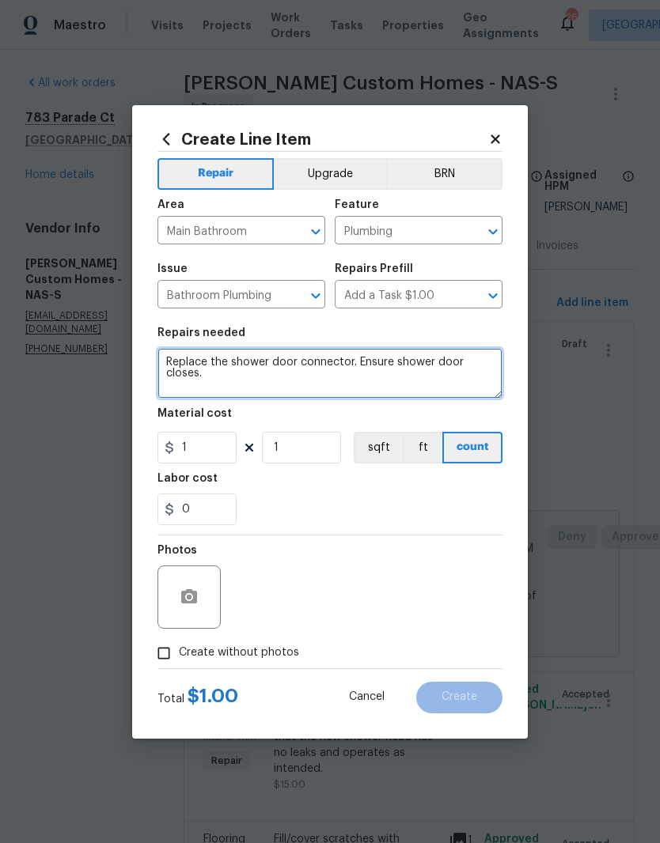
type textarea "Replace the shower door connector. Ensure shower door closes."
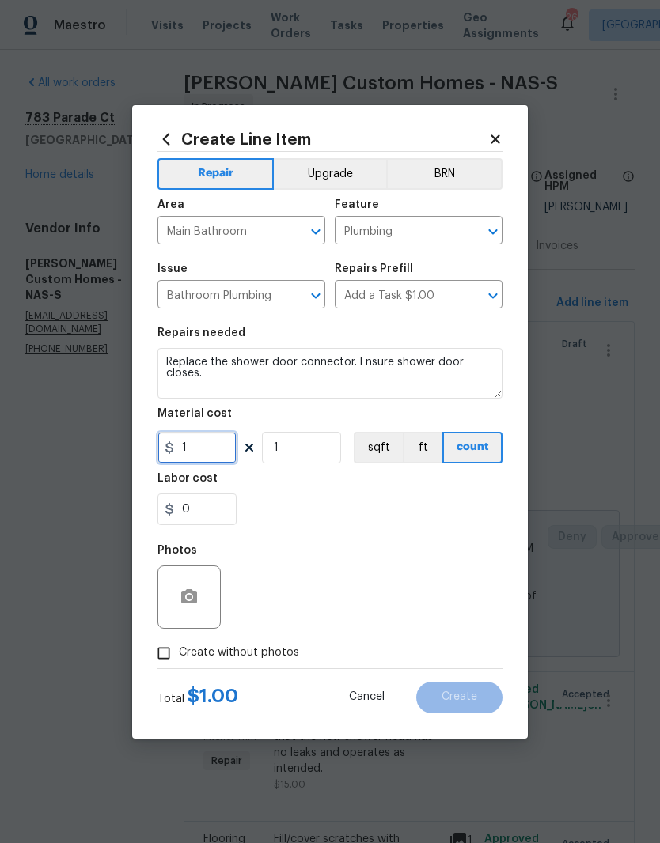
click at [217, 447] on input "1" at bounding box center [196, 448] width 79 height 32
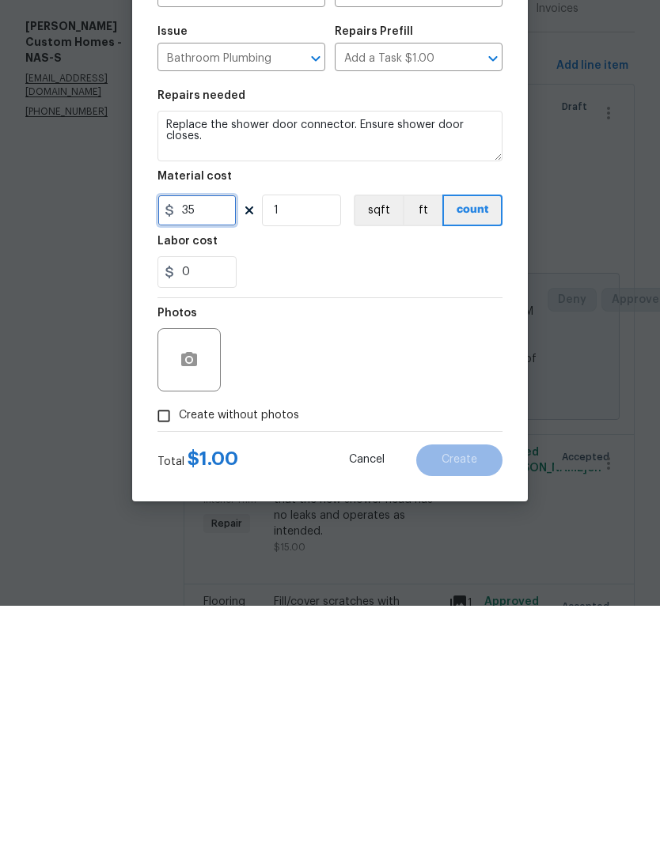
type input "35"
click at [203, 578] on button "button" at bounding box center [189, 597] width 38 height 38
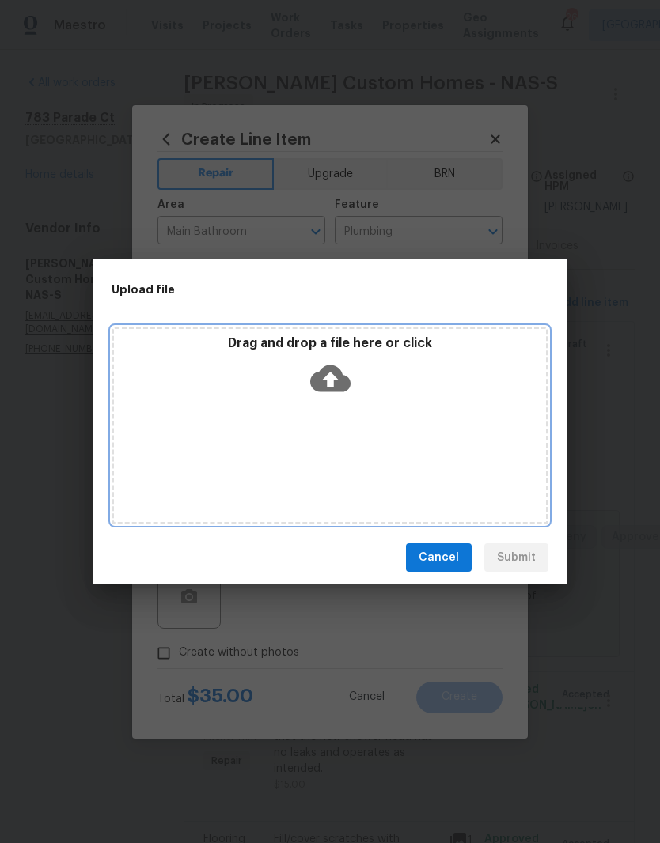
click at [409, 426] on div "Drag and drop a file here or click" at bounding box center [330, 426] width 437 height 198
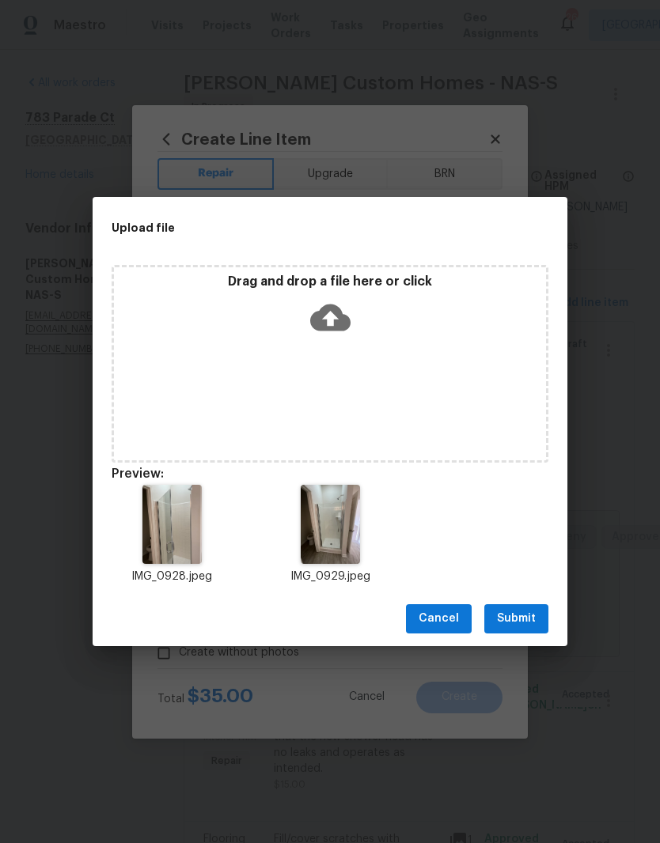
click at [528, 617] on span "Submit" at bounding box center [516, 619] width 39 height 20
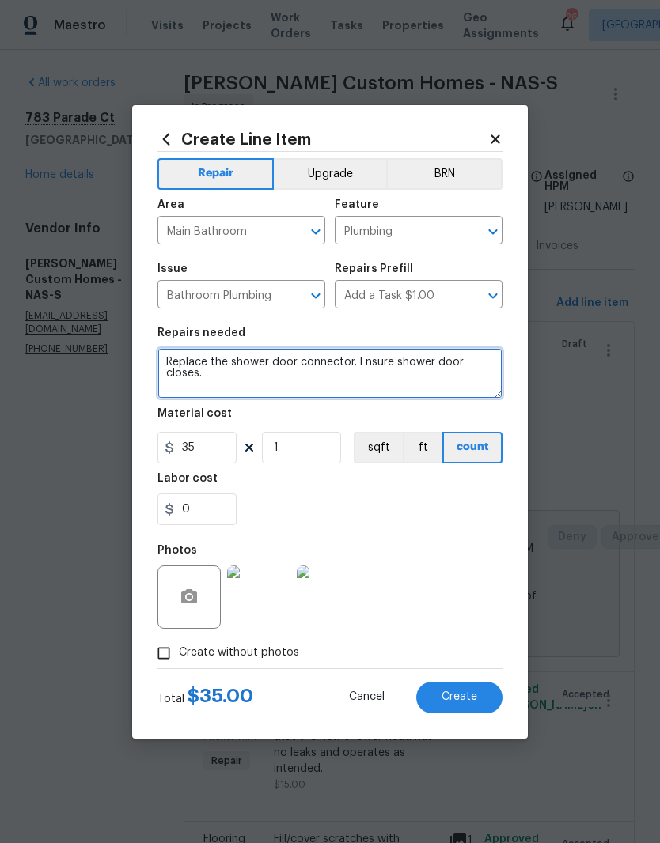
click at [301, 369] on textarea "Replace the shower door connector. Ensure shower door closes." at bounding box center [329, 373] width 345 height 51
click at [305, 365] on textarea "Replace the shower door connector. Ensure shower door closes." at bounding box center [329, 373] width 345 height 51
click at [407, 366] on textarea "Replace the shower door magnetic connector. Ensure shower door closes." at bounding box center [329, 373] width 345 height 51
click at [425, 369] on textarea "Replace the shower door magnetic connector annd seal Ensure shower door closes." at bounding box center [329, 373] width 345 height 51
click at [438, 365] on textarea "Replace the shower door magnetic connector annd seal Ensure shower door closes." at bounding box center [329, 373] width 345 height 51
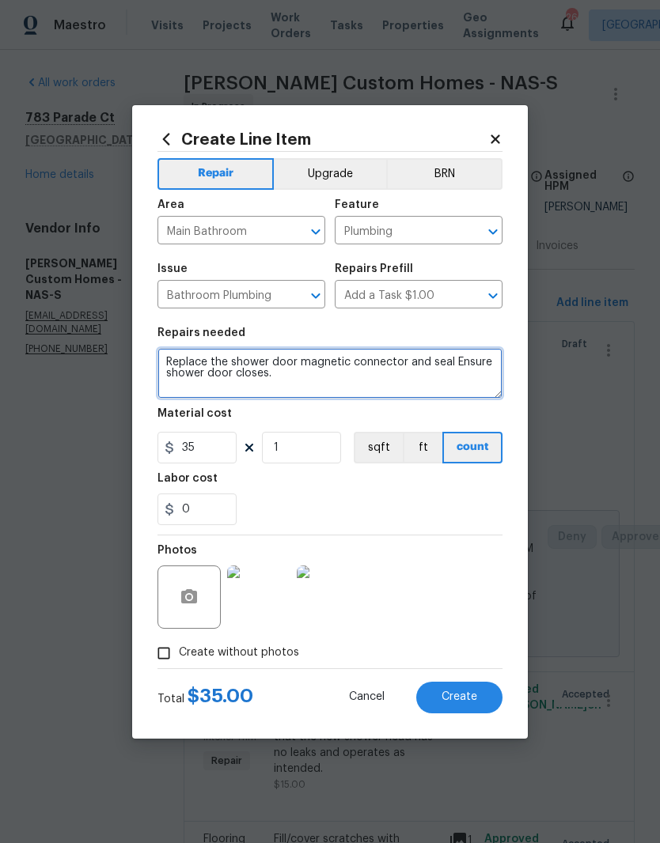
click at [446, 367] on textarea "Replace the shower door magnetic connector and seal Ensure shower door closes." at bounding box center [329, 373] width 345 height 51
click at [430, 366] on textarea "Replace the shower door magnetic connector and seal. Ensure shower door closes." at bounding box center [329, 373] width 345 height 51
type textarea "Replace the shower door magnetic connector and door seal. Ensure shower door cl…"
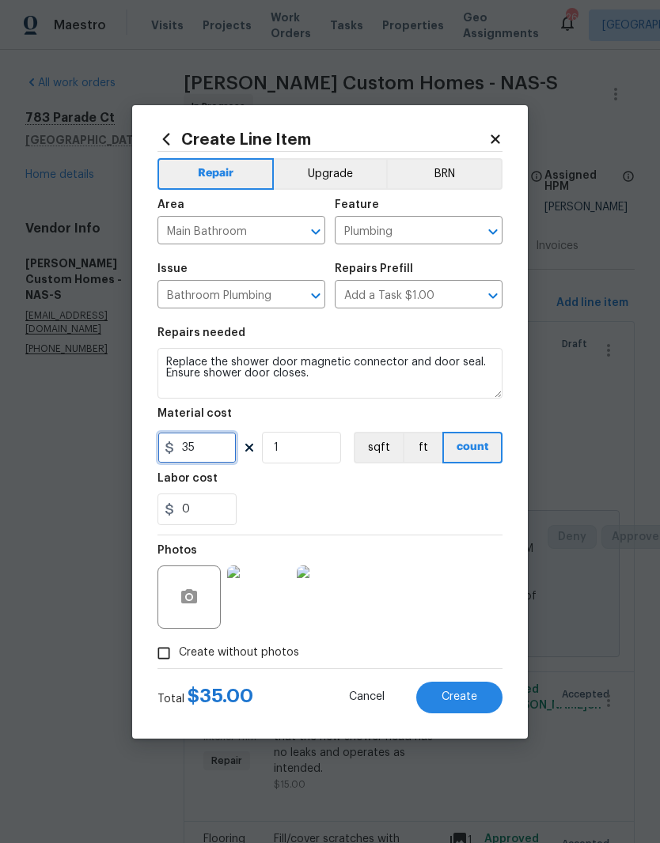
click at [216, 446] on input "35" at bounding box center [196, 448] width 79 height 32
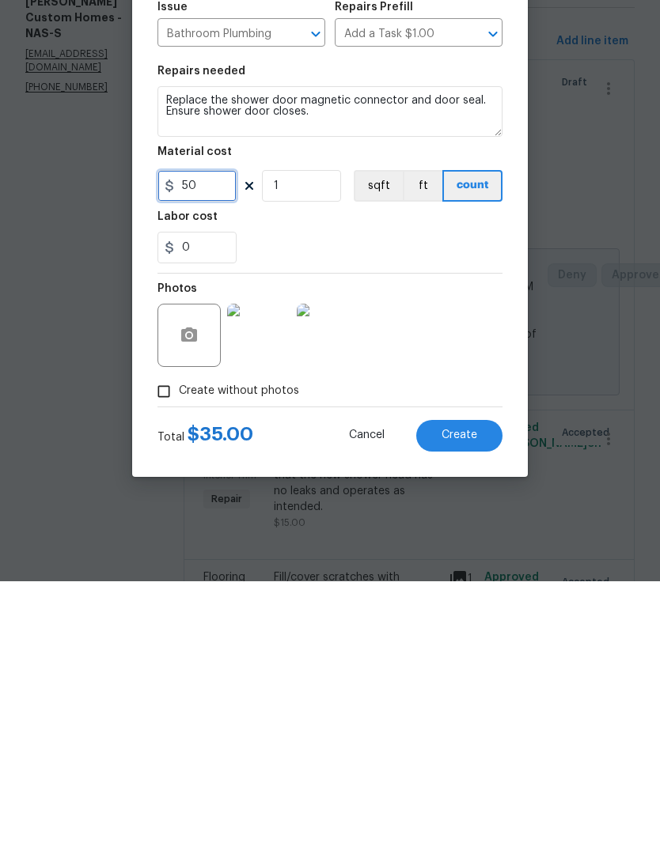
type input "50"
click at [468, 536] on div "Photos" at bounding box center [329, 587] width 345 height 103
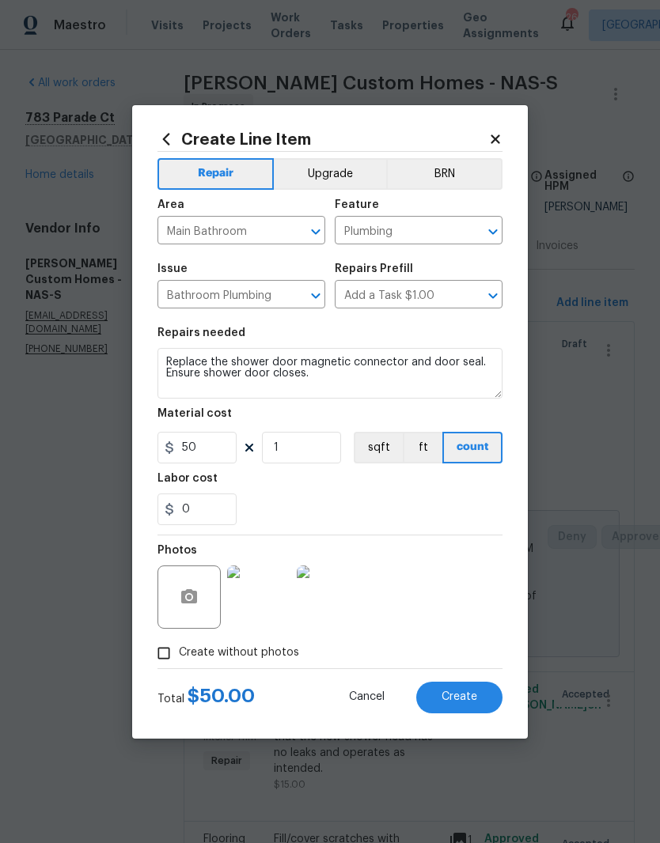
click at [478, 699] on button "Create" at bounding box center [459, 698] width 86 height 32
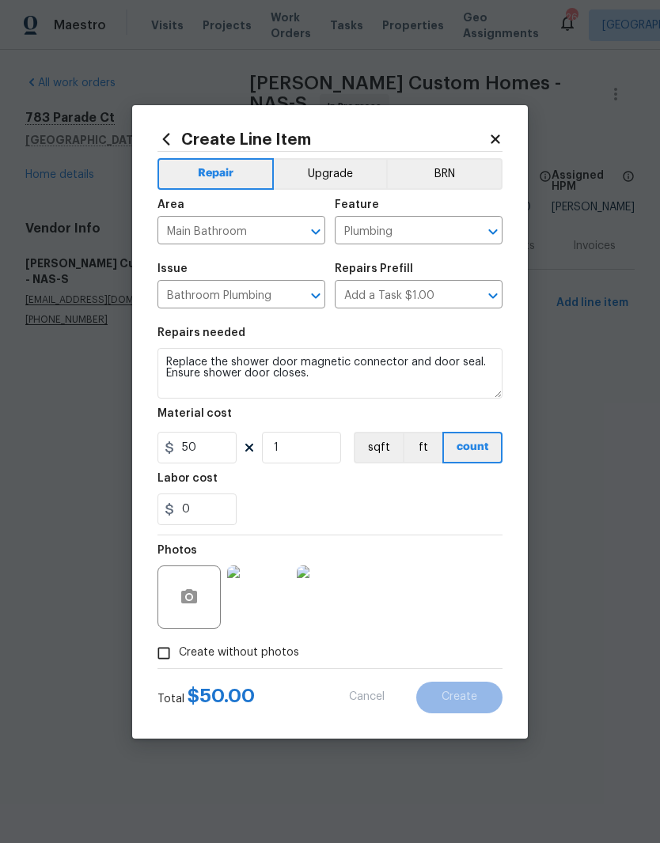
type input "0"
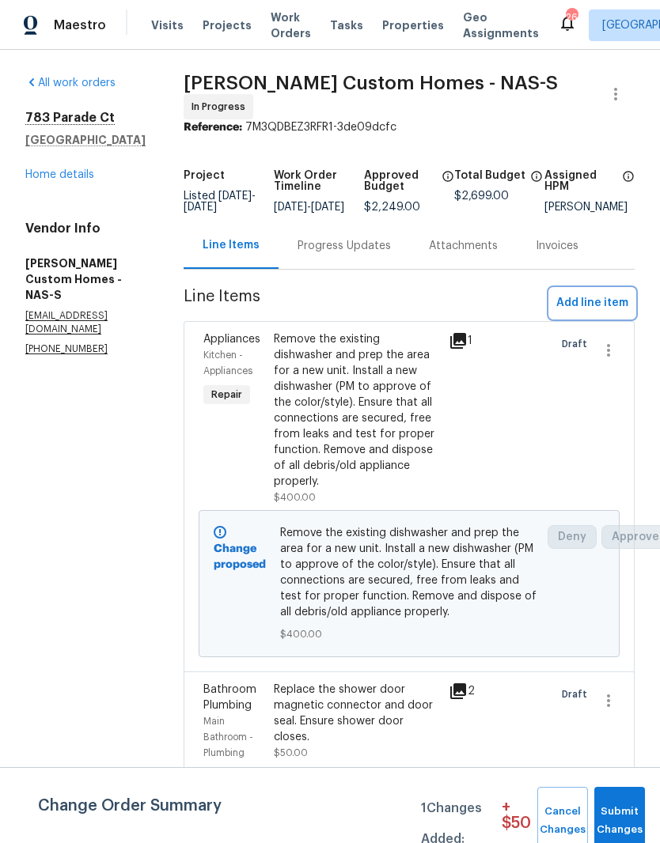
click at [610, 307] on span "Add line item" at bounding box center [592, 304] width 72 height 20
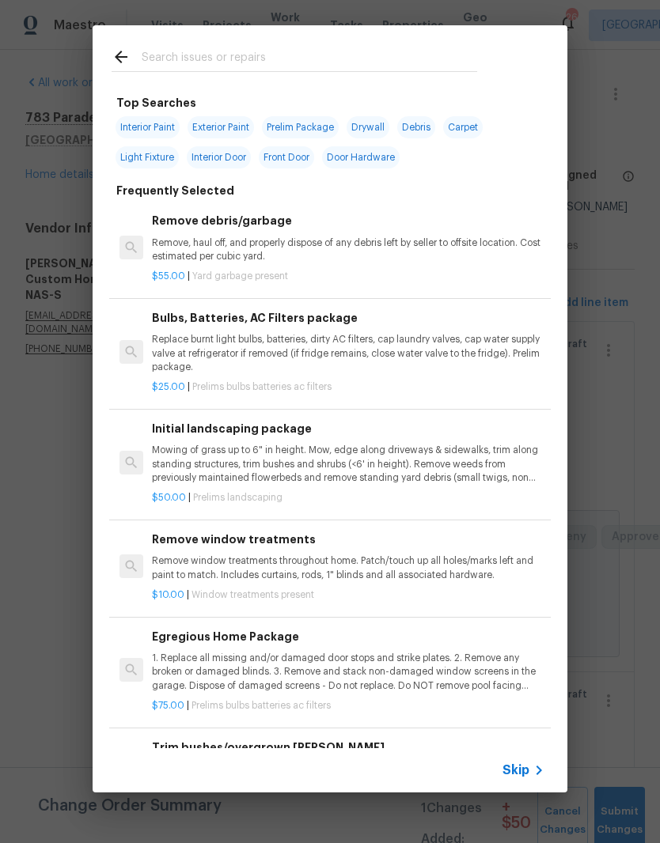
click at [256, 54] on input "text" at bounding box center [309, 59] width 335 height 24
type input "Plum"
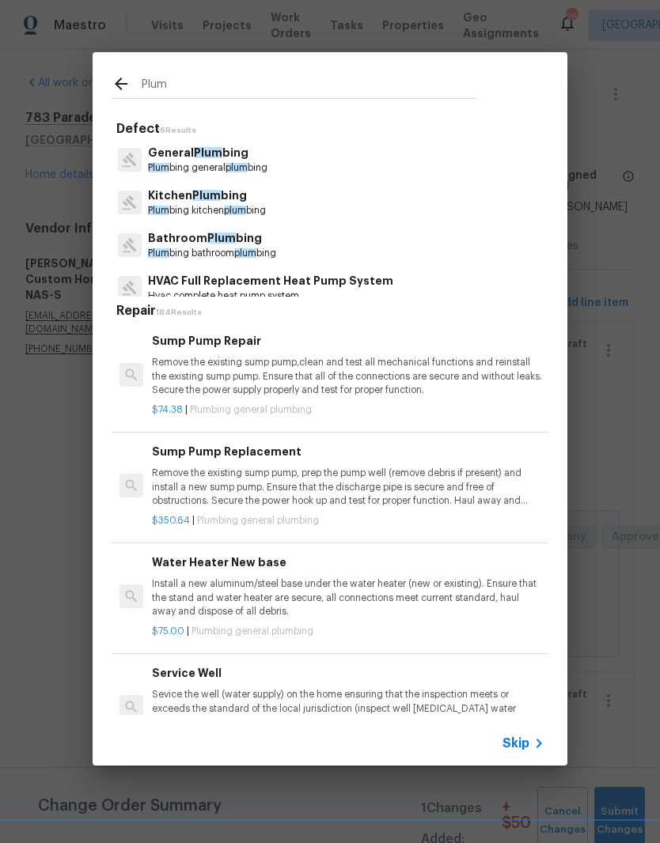
click at [255, 248] on span "plum" at bounding box center [245, 252] width 22 height 9
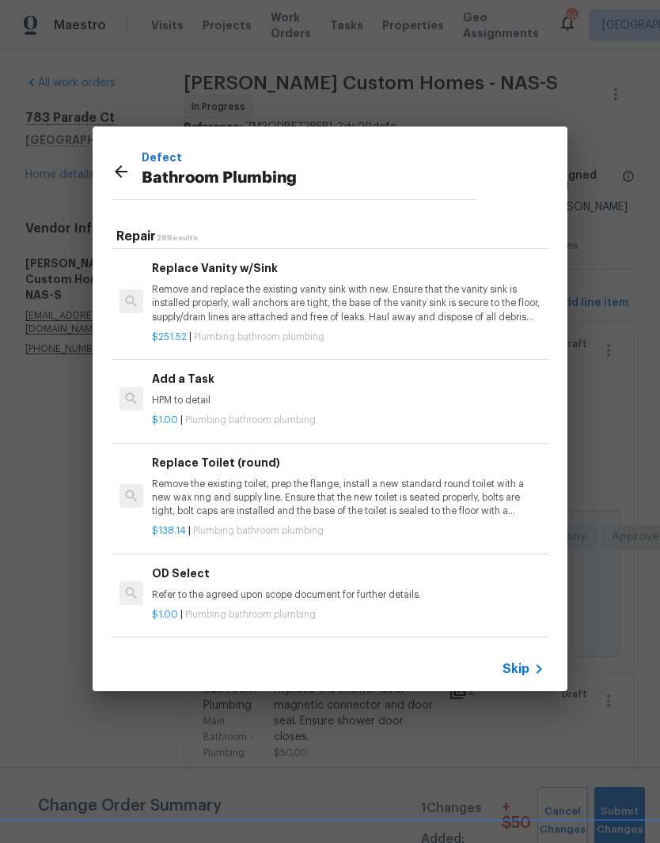
scroll to position [2378, 0]
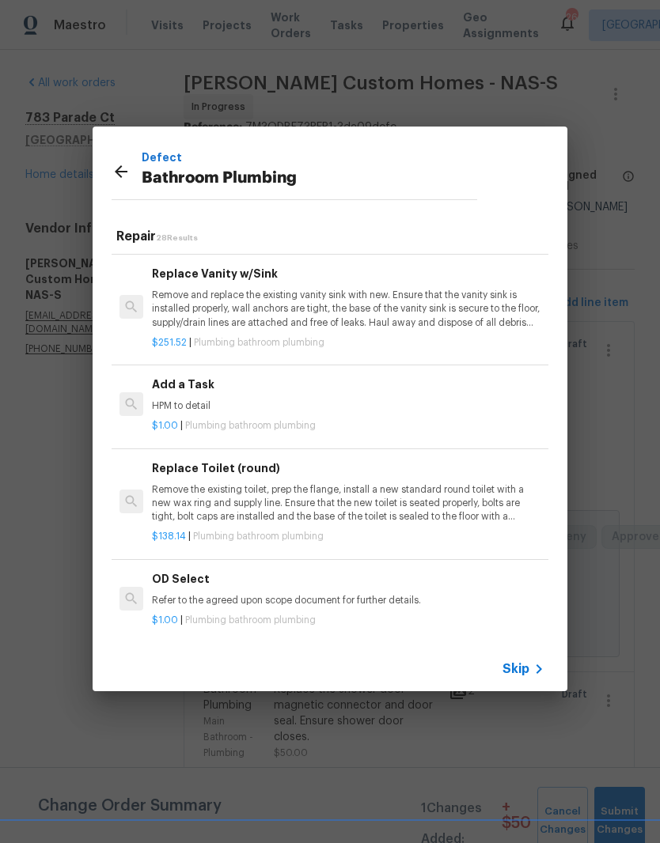
click at [219, 413] on div "$1.00 | Plumbing bathroom plumbing" at bounding box center [348, 423] width 392 height 20
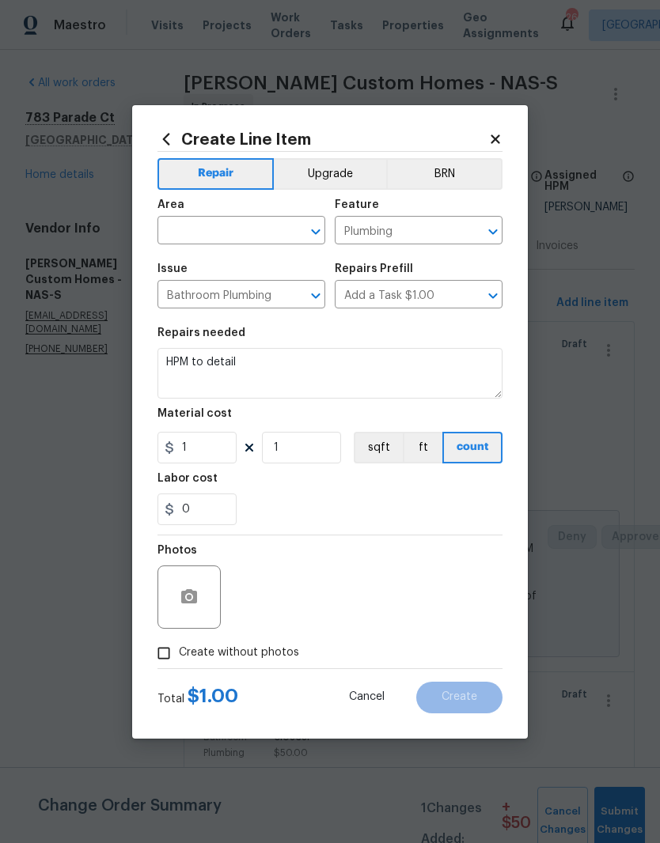
click at [271, 236] on input "text" at bounding box center [218, 232] width 123 height 25
click at [253, 293] on li "Main Bathroom" at bounding box center [241, 293] width 168 height 26
type input "Main Bathroom"
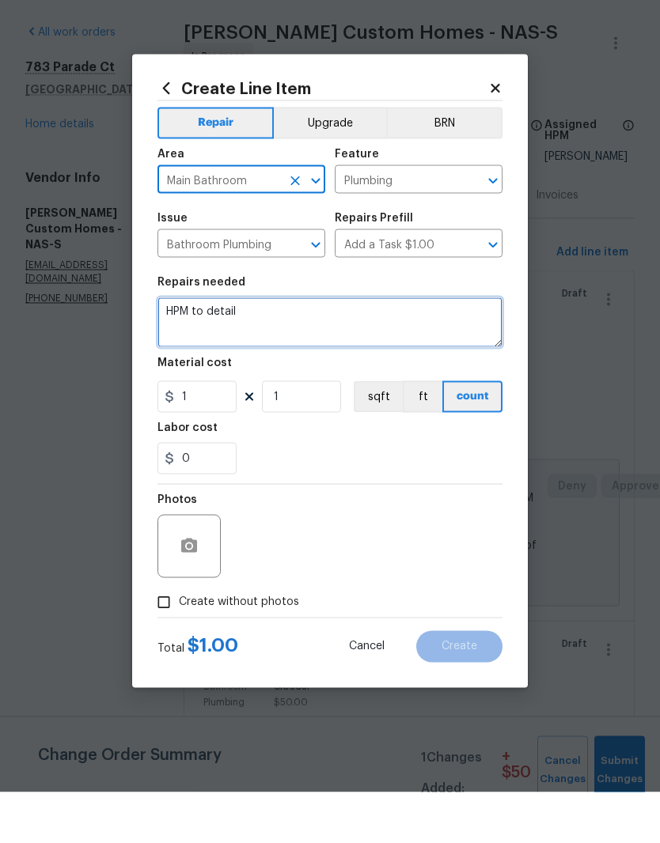
click at [275, 348] on textarea "HPM to detail" at bounding box center [329, 373] width 345 height 51
type textarea "H"
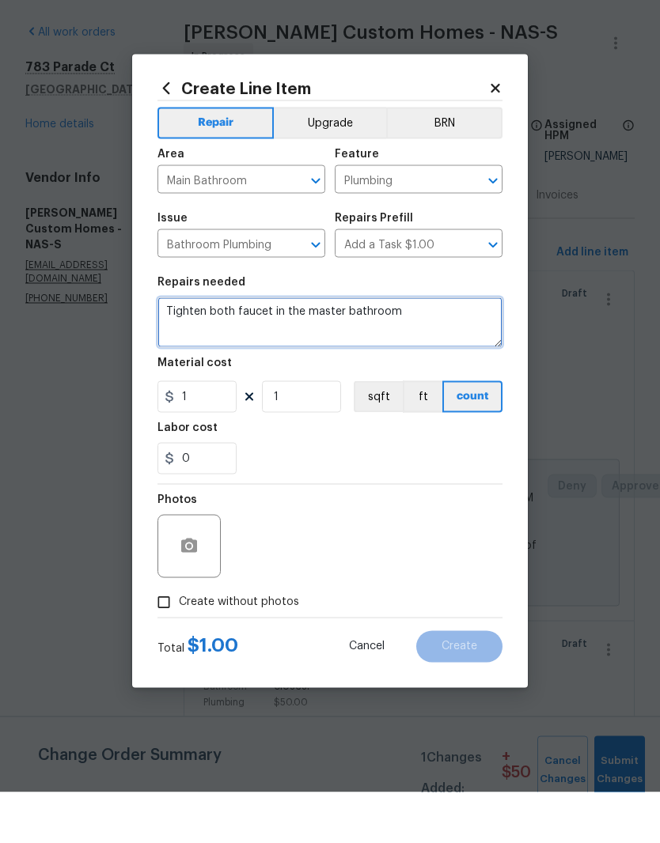
type textarea "Tighten both faucet in the master bathroom"
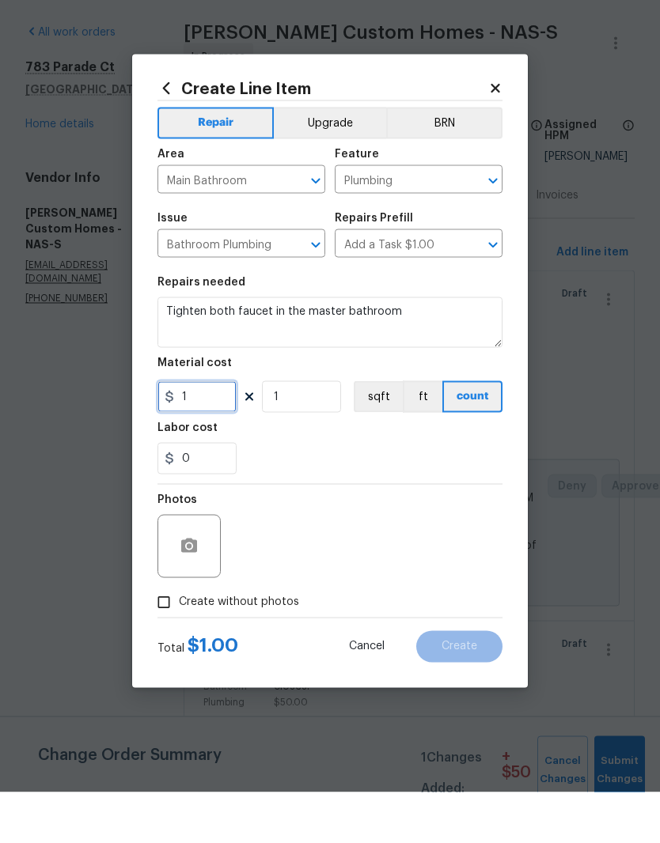
click at [214, 432] on input "1" at bounding box center [196, 448] width 79 height 32
type input "10"
click at [309, 432] on input "1" at bounding box center [301, 448] width 79 height 32
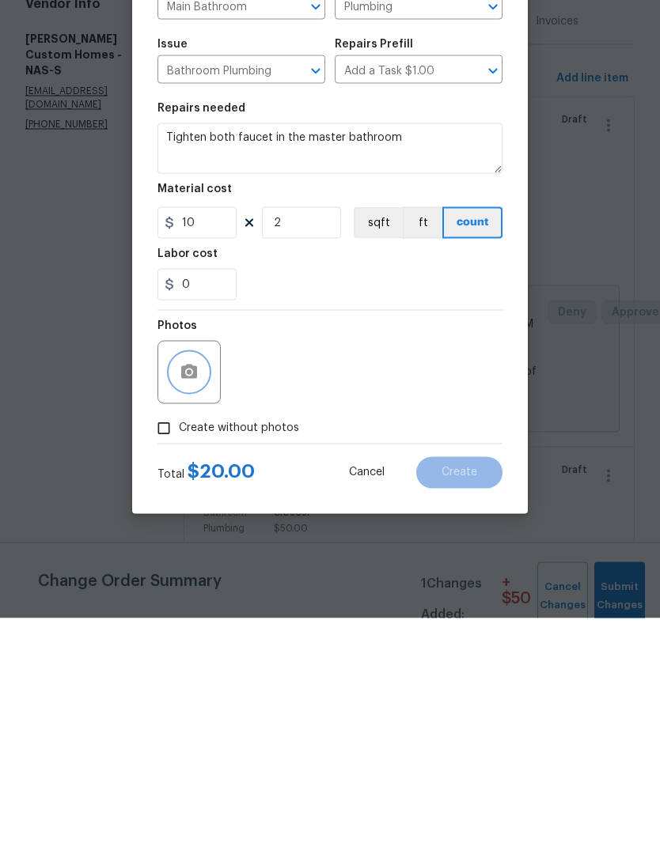
click at [195, 589] on icon "button" at bounding box center [189, 596] width 16 height 14
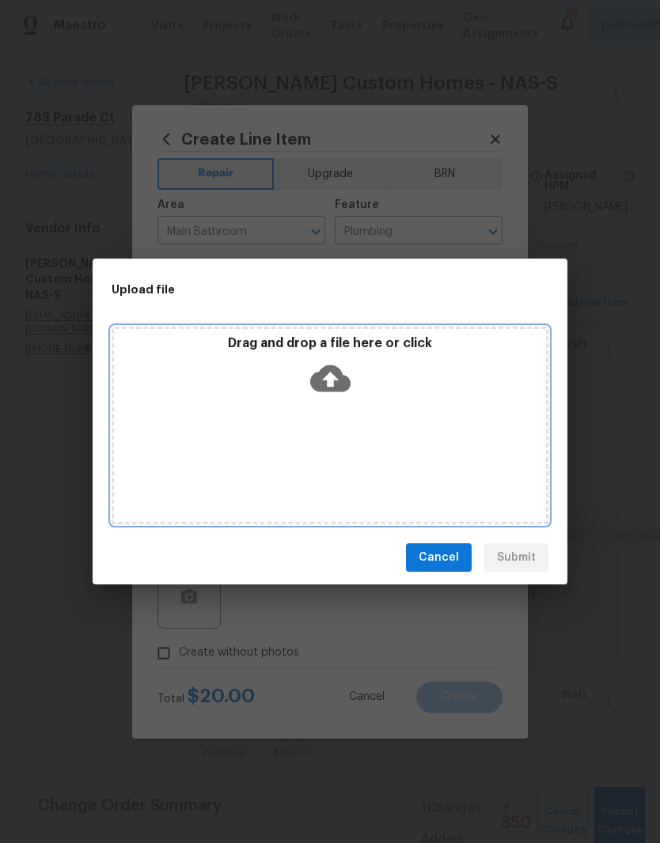
click at [426, 431] on div "Drag and drop a file here or click" at bounding box center [330, 426] width 437 height 198
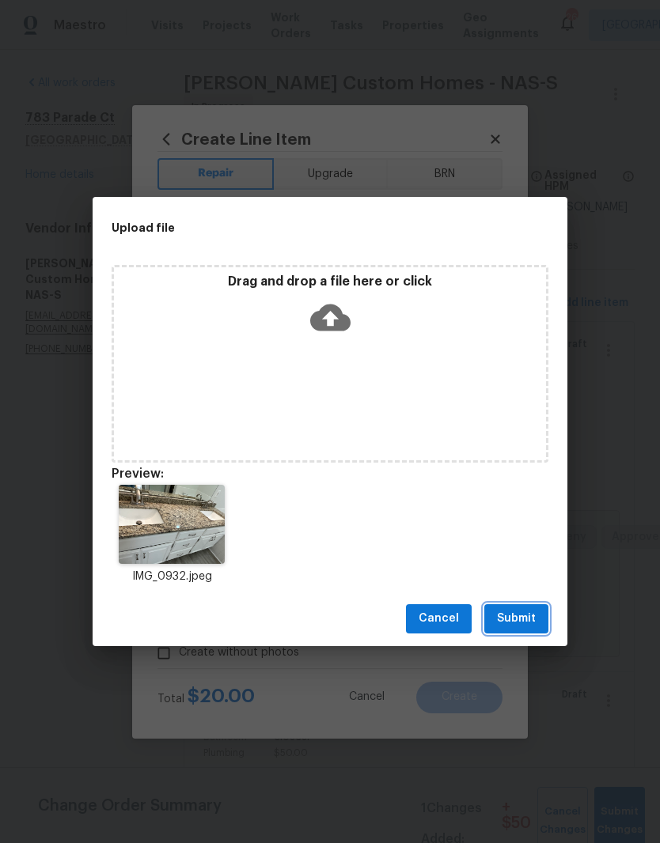
click at [528, 616] on span "Submit" at bounding box center [516, 619] width 39 height 20
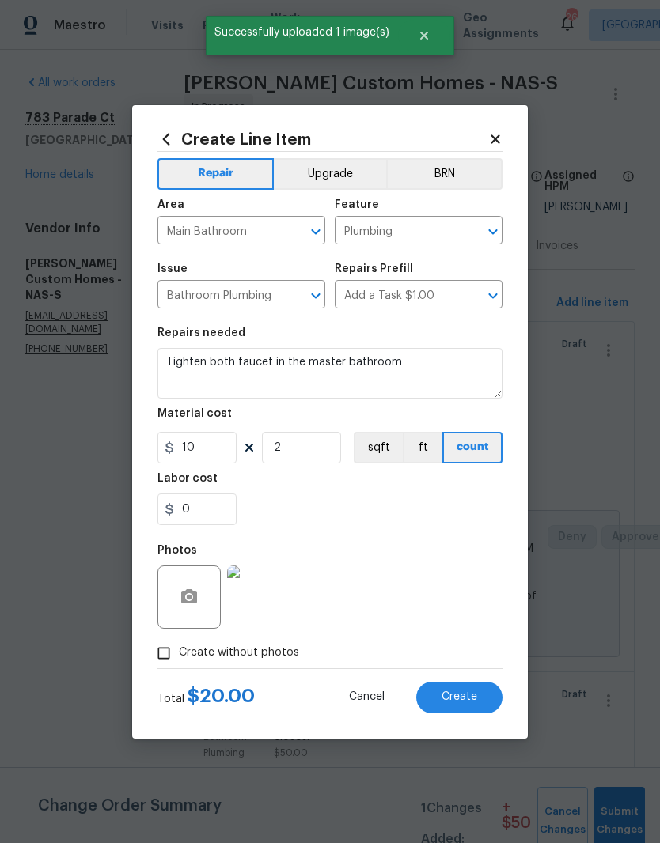
click at [473, 701] on span "Create" at bounding box center [459, 697] width 36 height 12
type input "0"
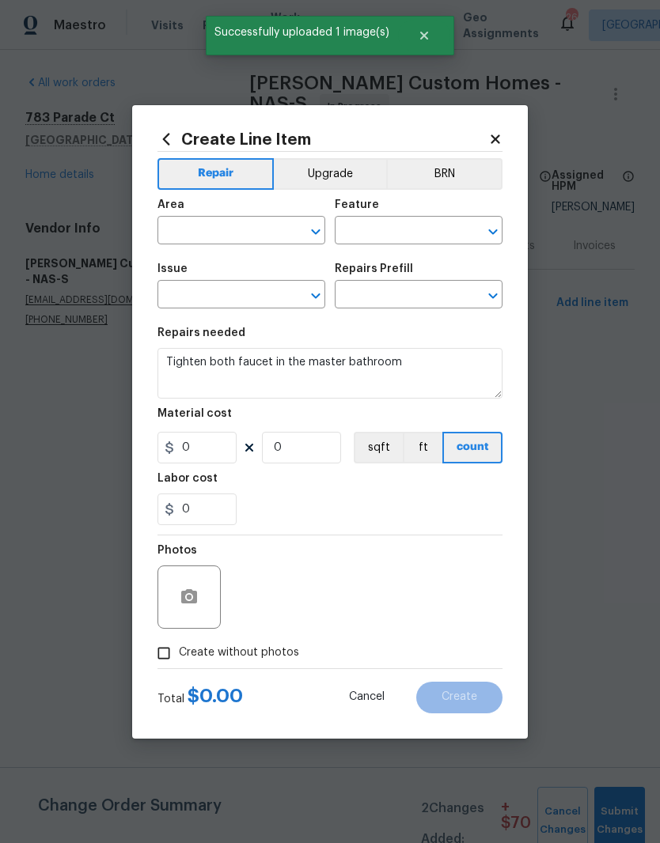
scroll to position [0, 0]
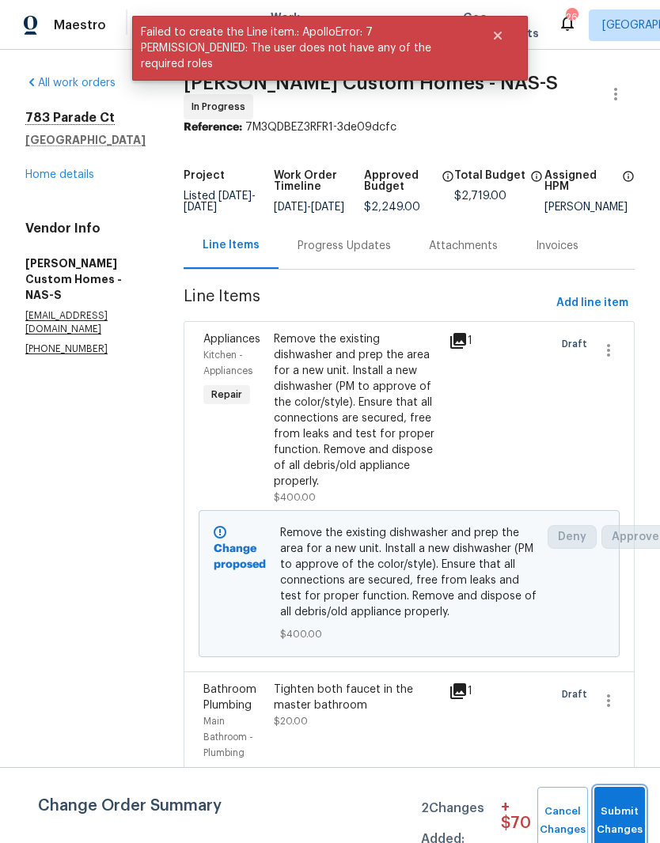
click at [617, 811] on span "Submit Changes" at bounding box center [619, 821] width 35 height 36
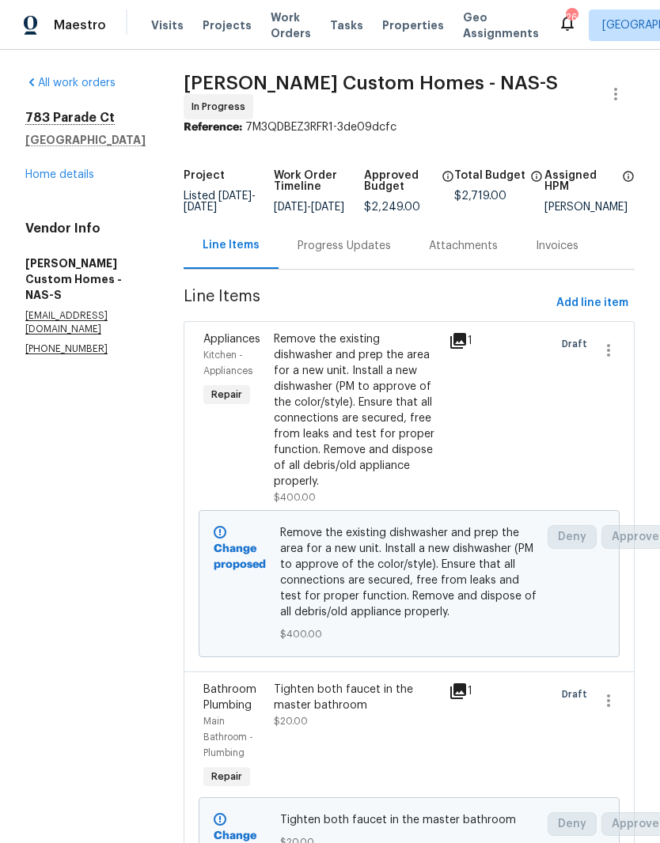
click at [81, 178] on link "Home details" at bounding box center [59, 174] width 69 height 11
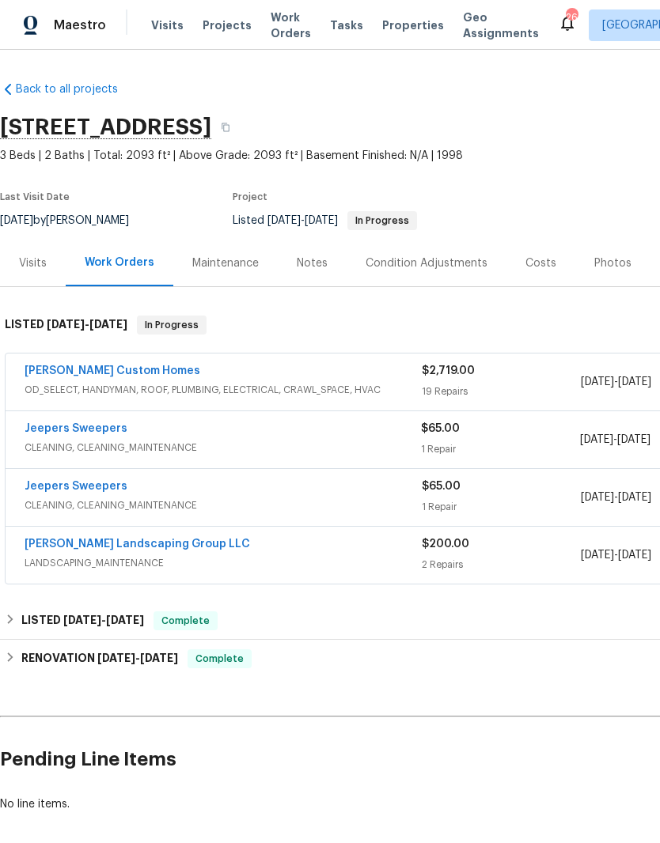
click at [316, 260] on div "Notes" at bounding box center [312, 264] width 31 height 16
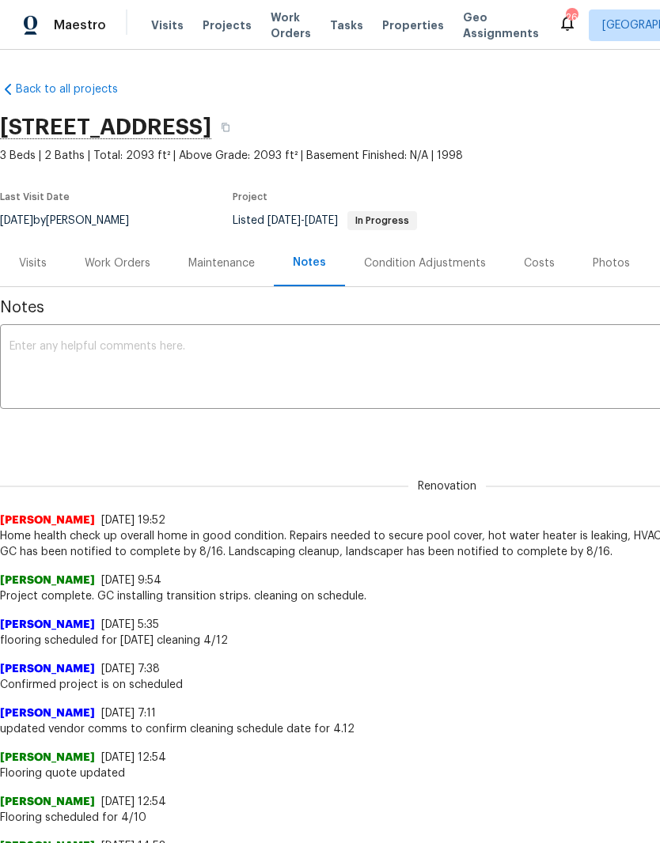
click at [259, 350] on textarea at bounding box center [446, 368] width 875 height 55
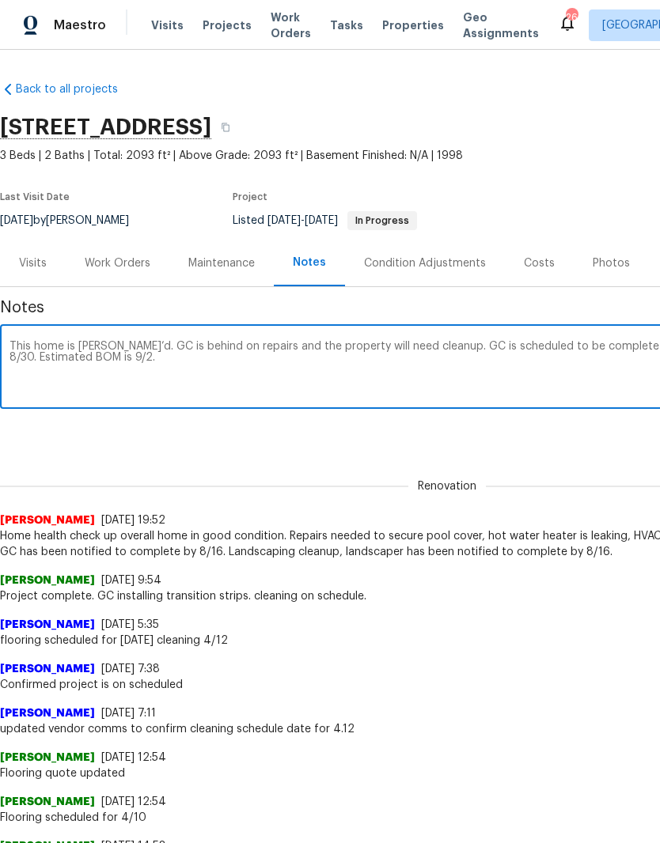
click at [142, 351] on textarea "This home is TOM’d. GC is behind on repairs and the property will need cleanup.…" at bounding box center [446, 368] width 875 height 55
click at [182, 384] on textarea "This home is TOM’d. GC is behind on repairs and the property will need cleanup.…" at bounding box center [446, 368] width 875 height 55
click at [134, 341] on textarea "This home is TOM’d. GC is behind on repairs and the property will need cleanup.…" at bounding box center [446, 368] width 875 height 55
click at [472, 344] on textarea "This home is TOM’d. GC (RAPPA) is behind on repairs and the property will need …" at bounding box center [446, 368] width 875 height 55
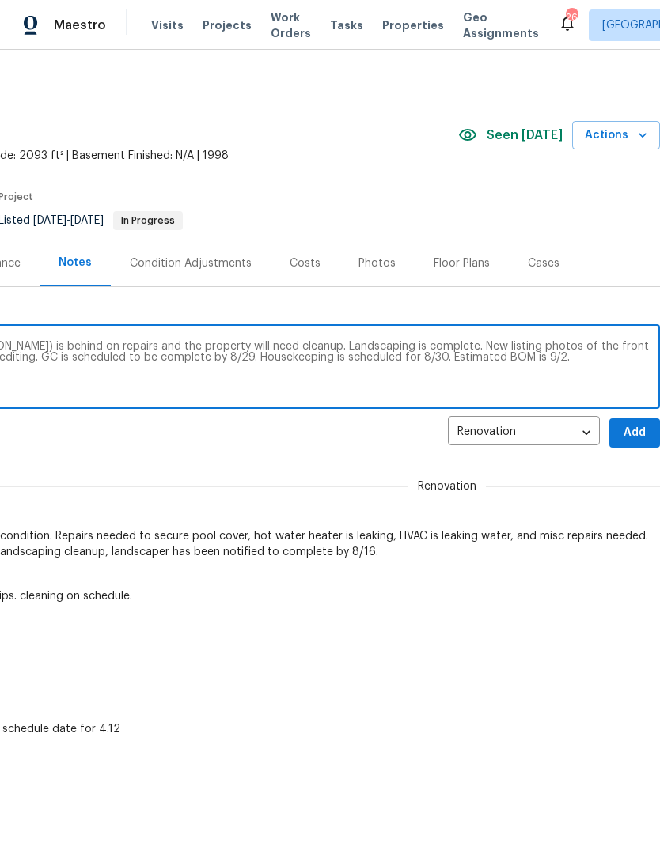
scroll to position [0, 234]
type textarea "This home is TOM’d. GC (RAPPA) is behind on repairs and the property will need …"
click at [635, 433] on span "Add" at bounding box center [634, 433] width 25 height 20
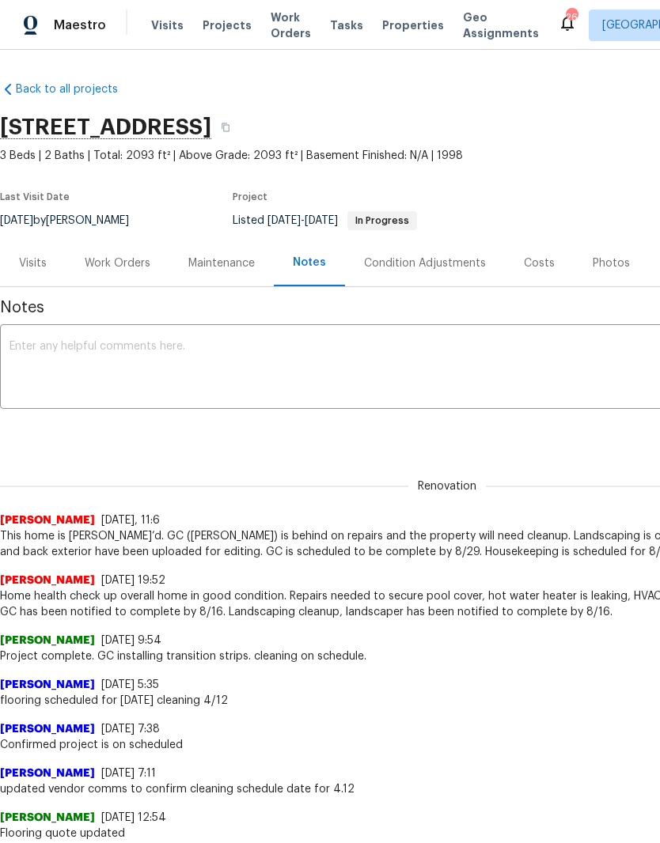
scroll to position [0, 0]
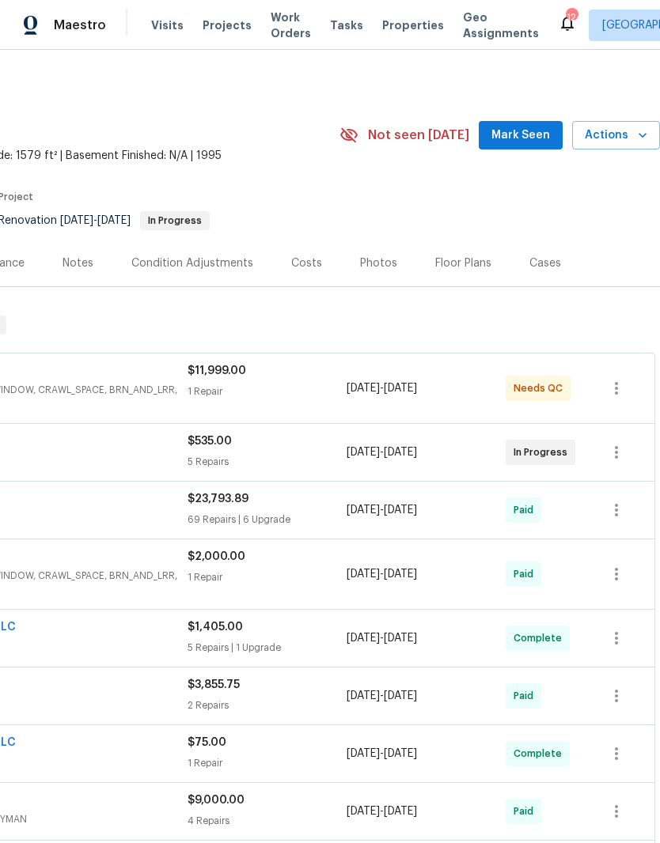
scroll to position [0, 234]
click at [529, 136] on span "Mark Seen" at bounding box center [520, 136] width 59 height 20
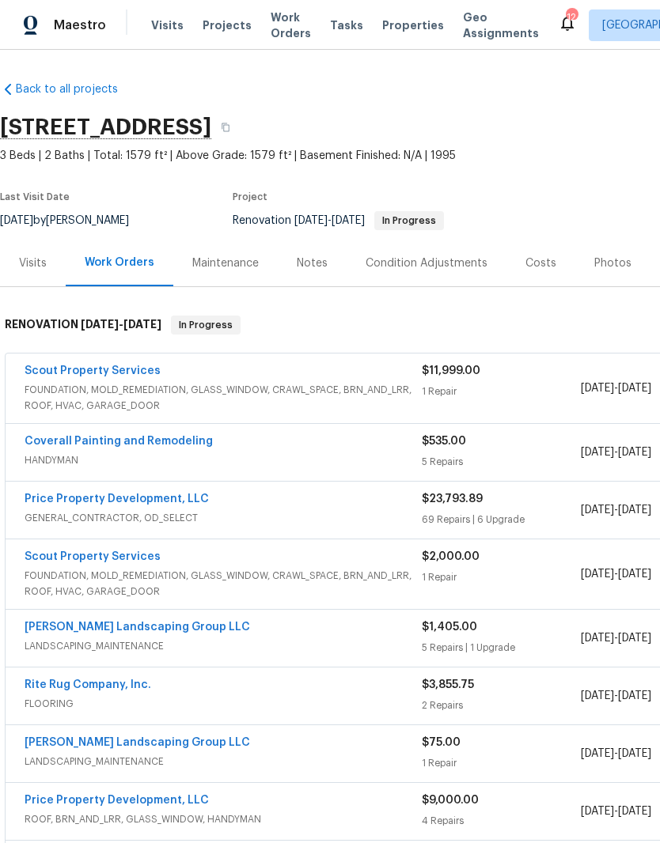
scroll to position [0, 0]
click at [116, 374] on link "Scout Property Services" at bounding box center [93, 371] width 136 height 11
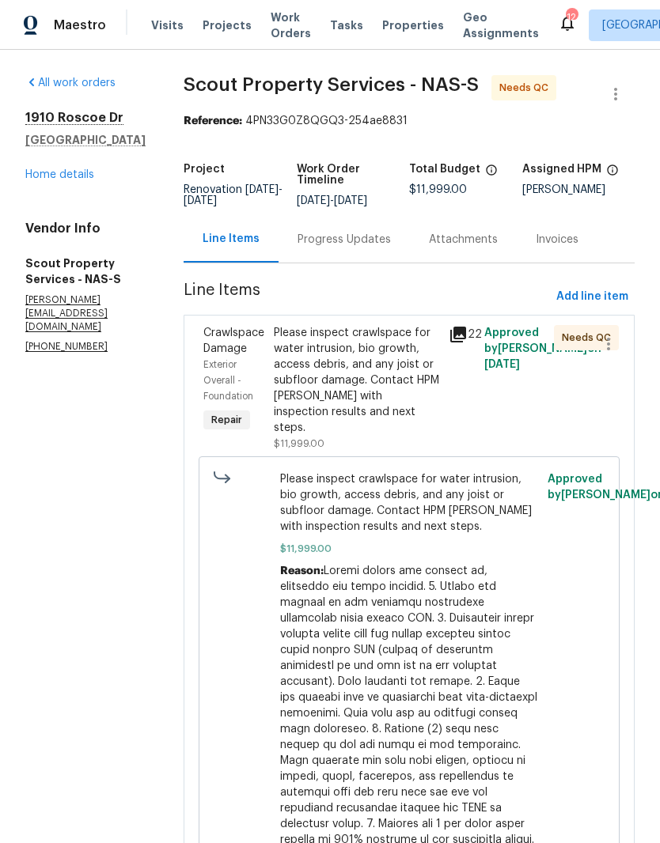
click at [353, 336] on div "Please inspect crawlspace for water intrusion, bio growth, access debris, and a…" at bounding box center [357, 380] width 166 height 111
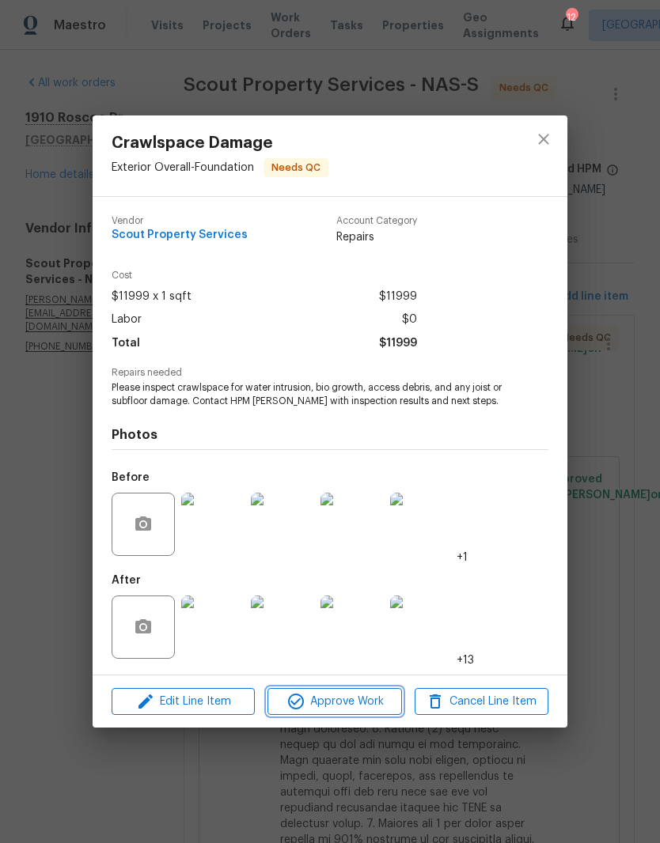
click at [356, 701] on span "Approve Work" at bounding box center [334, 702] width 124 height 20
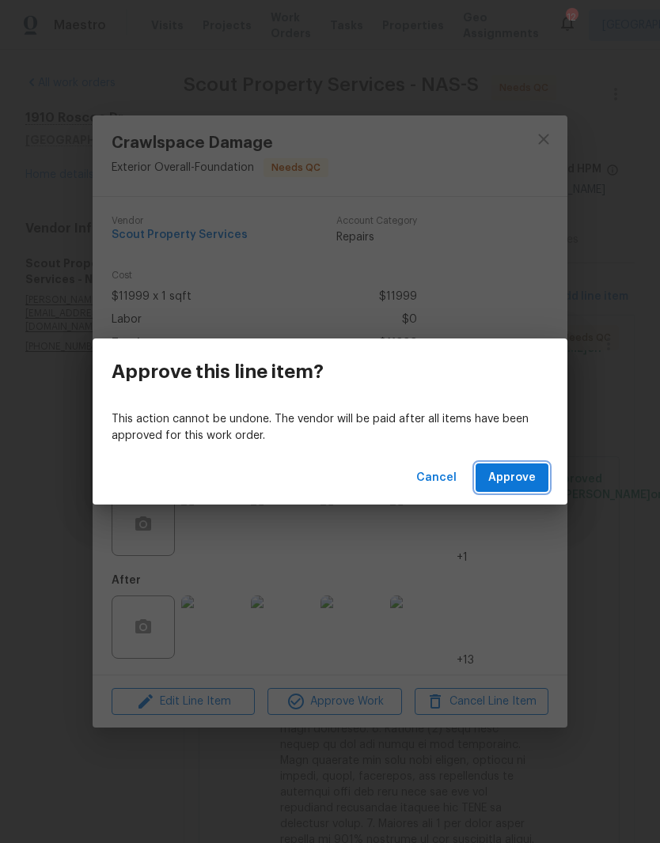
click at [525, 479] on span "Approve" at bounding box center [511, 478] width 47 height 20
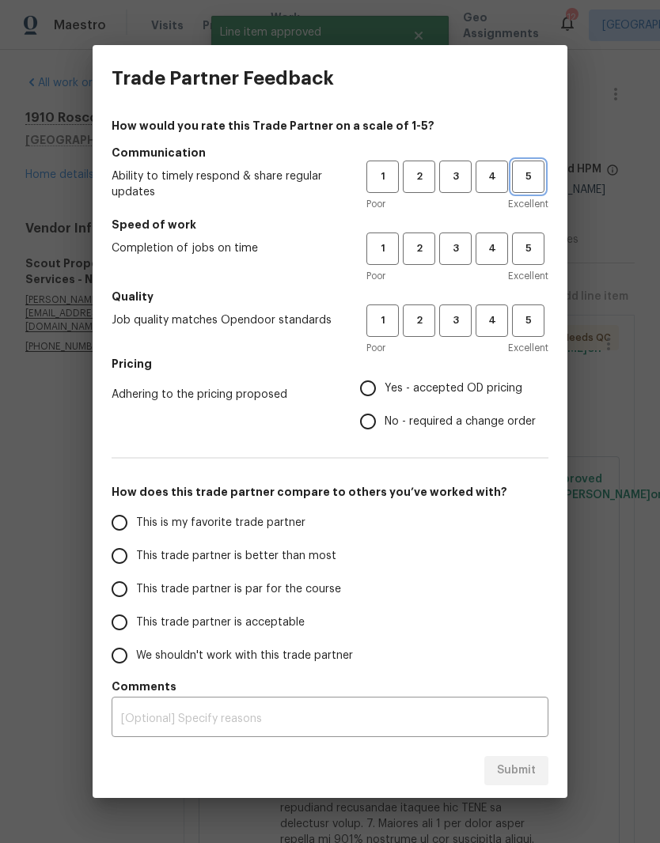
click at [540, 180] on span "5" at bounding box center [527, 177] width 29 height 18
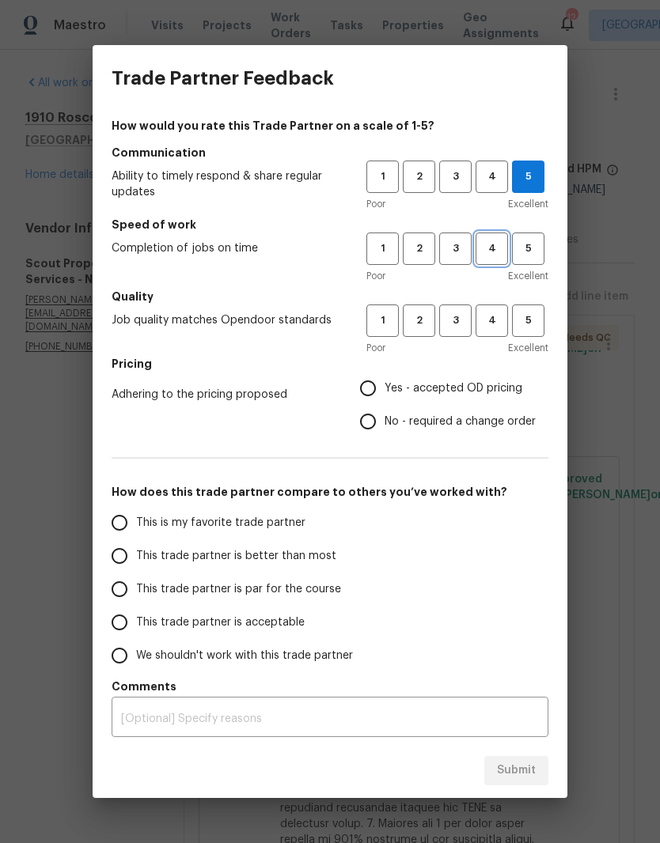
click at [498, 252] on span "4" at bounding box center [491, 249] width 29 height 18
click at [529, 328] on span "5" at bounding box center [527, 321] width 29 height 18
click at [377, 426] on input "No - required a change order" at bounding box center [367, 421] width 33 height 33
radio input "true"
click at [124, 530] on input "This is my favorite trade partner" at bounding box center [119, 522] width 33 height 33
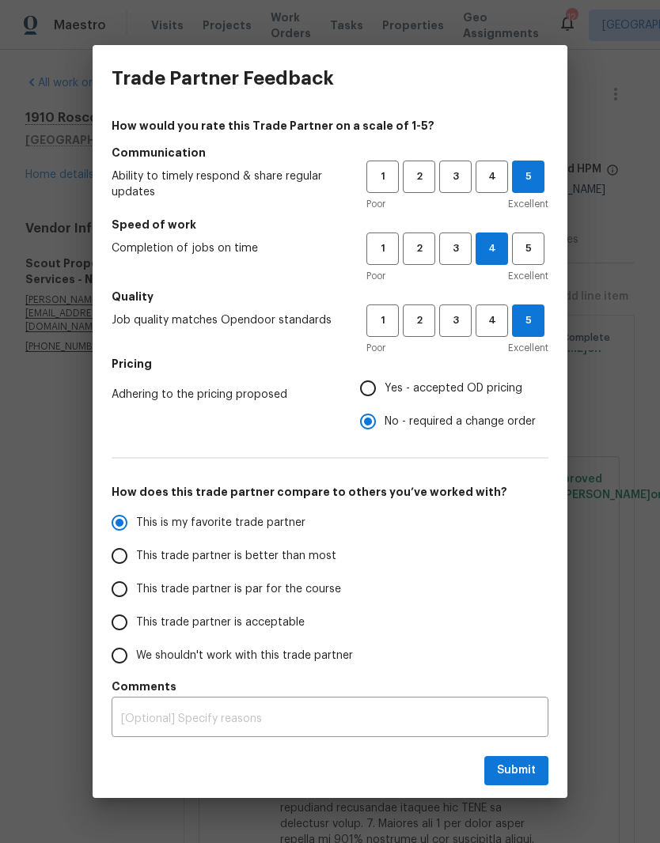
radio input "true"
click at [525, 783] on button "Submit" at bounding box center [516, 770] width 64 height 29
radio input "false"
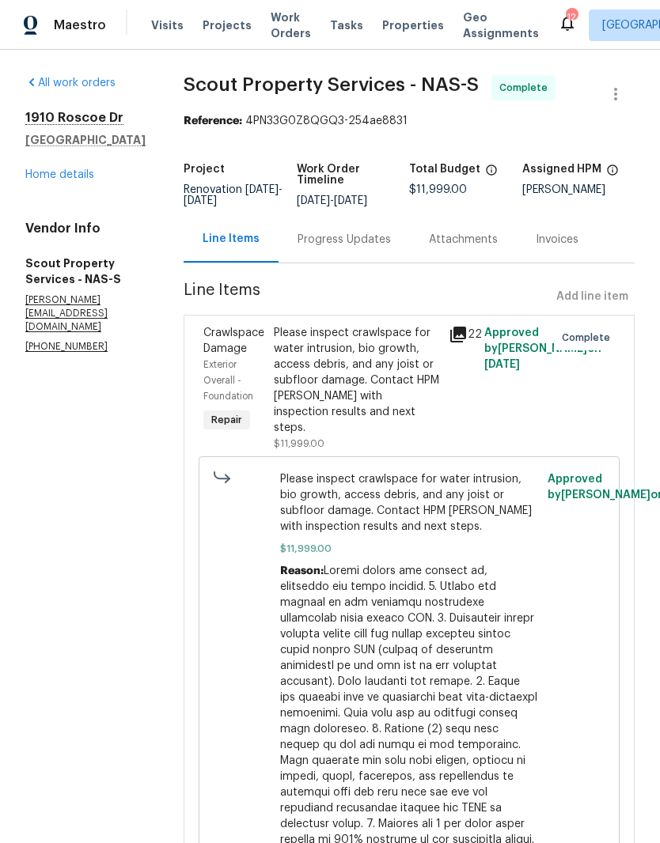
click at [44, 180] on link "Home details" at bounding box center [59, 174] width 69 height 11
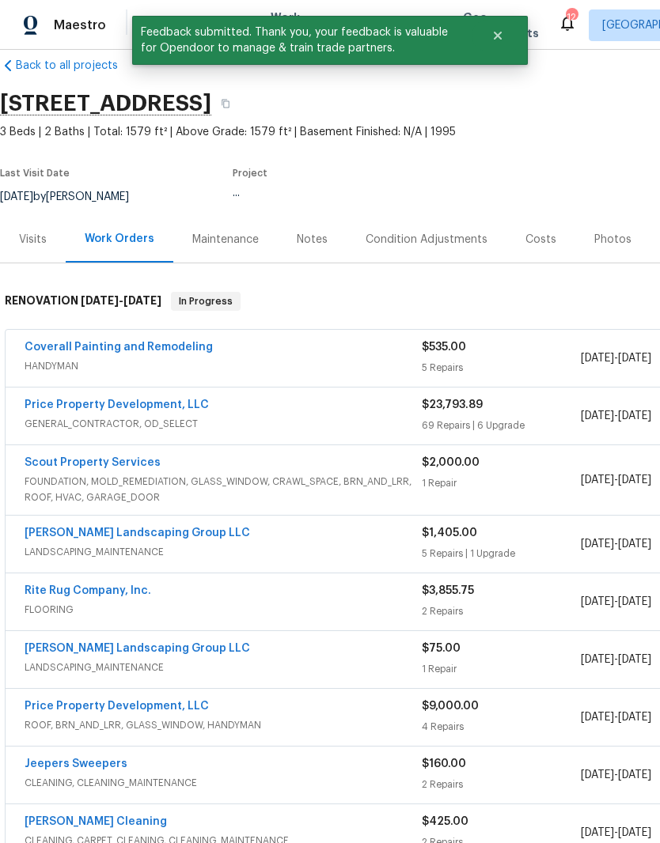
scroll to position [24, 0]
click at [153, 350] on link "Coverall Painting and Remodeling" at bounding box center [119, 347] width 188 height 11
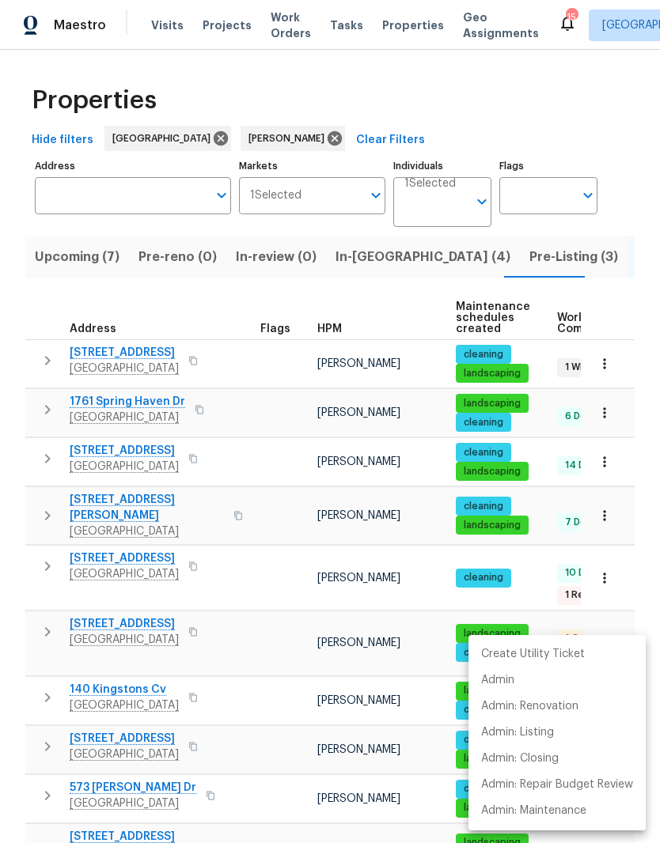
scroll to position [0, 32]
